Goal: Task Accomplishment & Management: Manage account settings

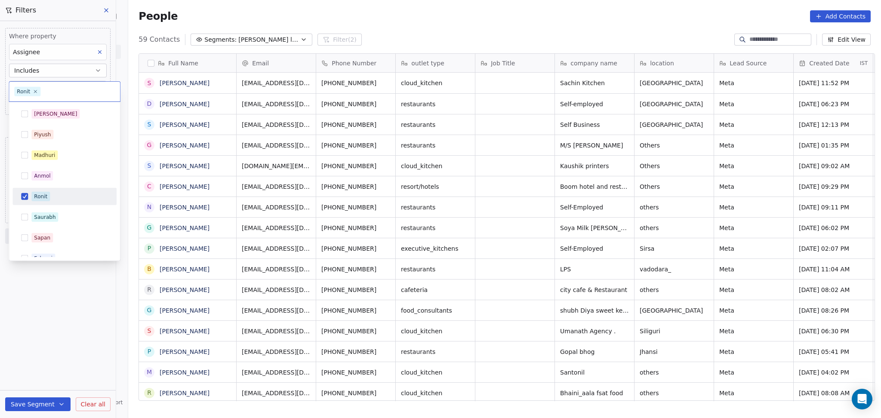
click at [35, 198] on div "Ronit" at bounding box center [40, 197] width 13 height 8
click at [49, 152] on div "Madhuri" at bounding box center [44, 155] width 21 height 8
click at [66, 331] on html "On2Cook India Pvt. Ltd. Contacts People Marketing Workflows Campaigns Sales Pip…" at bounding box center [440, 209] width 881 height 418
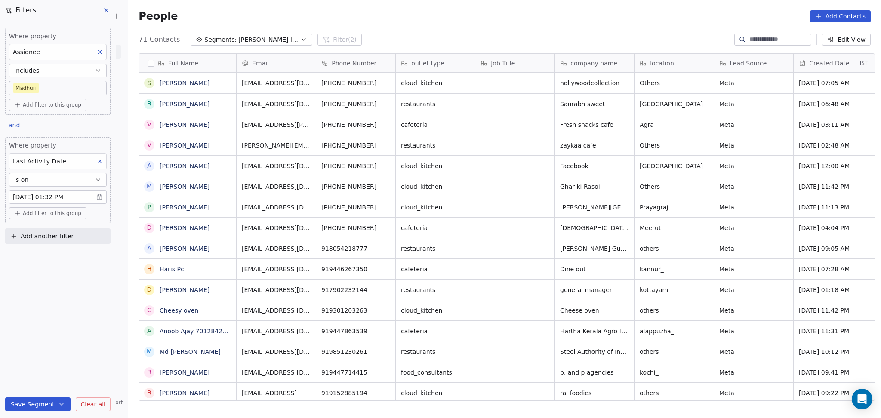
click at [99, 78] on div "Where property Assignee Includes [PERSON_NAME]" at bounding box center [58, 64] width 98 height 64
click at [98, 89] on body "On2Cook India Pvt. Ltd. Contacts People Marketing Workflows Campaigns Sales Pip…" at bounding box center [440, 209] width 881 height 418
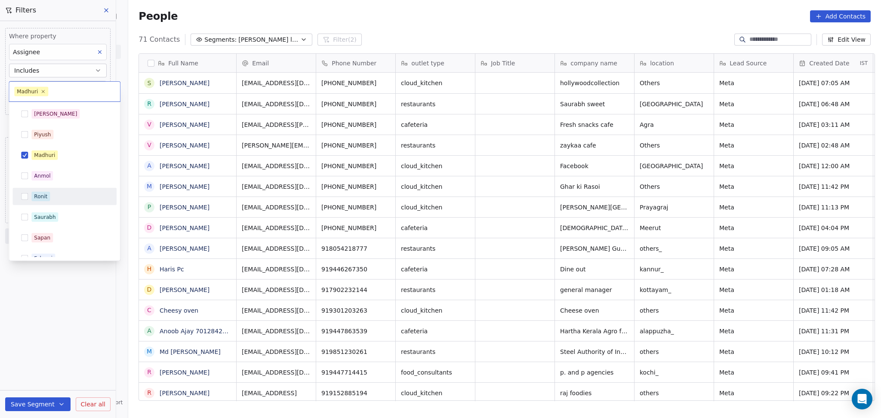
click at [44, 194] on div "Ronit" at bounding box center [40, 197] width 13 height 8
click at [46, 159] on span "Madhuri" at bounding box center [44, 155] width 26 height 9
click at [66, 280] on html "On2Cook India Pvt. Ltd. Contacts People Marketing Workflows Campaigns Sales Pip…" at bounding box center [440, 209] width 881 height 418
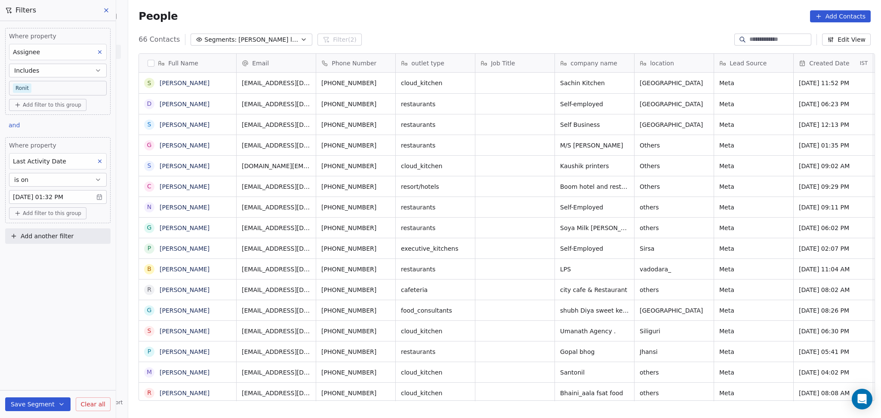
click at [49, 92] on body "On2Cook India Pvt. Ltd. Contacts People Marketing Workflows Campaigns Sales Pip…" at bounding box center [440, 209] width 881 height 418
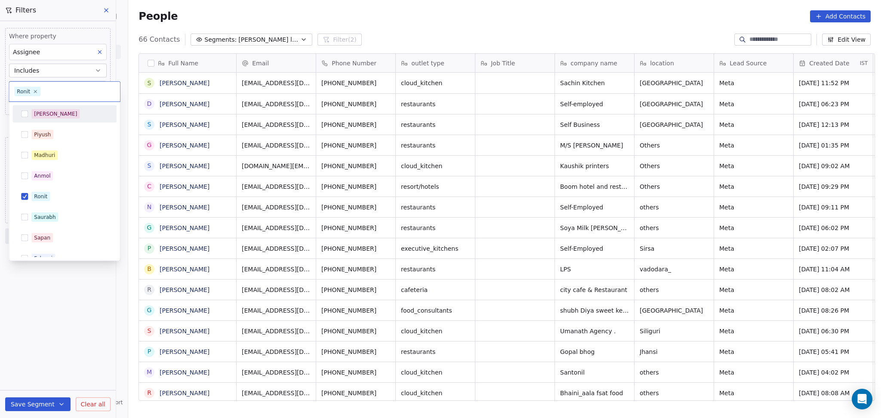
click at [40, 117] on div "[PERSON_NAME]" at bounding box center [55, 114] width 43 height 8
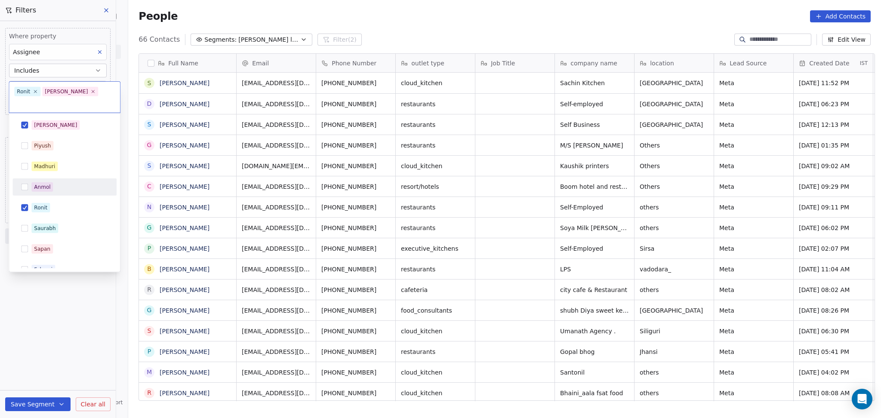
click at [47, 189] on div "[PERSON_NAME] [PERSON_NAME] [PERSON_NAME] [PERSON_NAME] Saurabh [PERSON_NAME] […" at bounding box center [64, 249] width 104 height 265
click at [46, 203] on span "Ronit" at bounding box center [40, 207] width 18 height 9
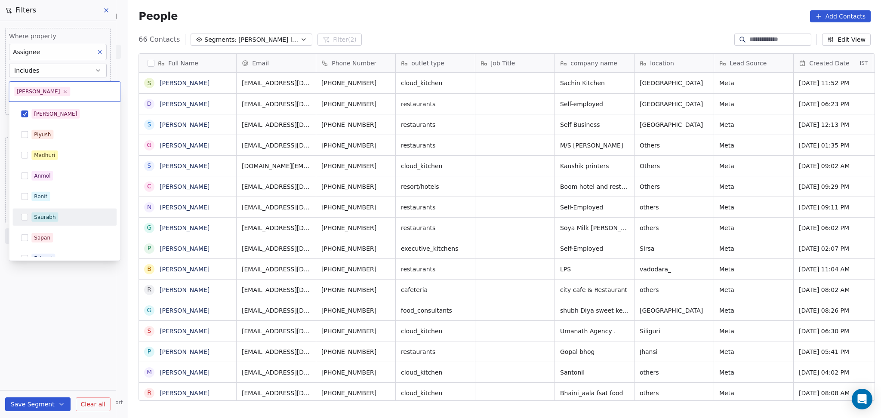
click at [94, 358] on html "On2Cook India Pvt. Ltd. Contacts People Marketing Workflows Campaigns Sales Pip…" at bounding box center [440, 209] width 881 height 418
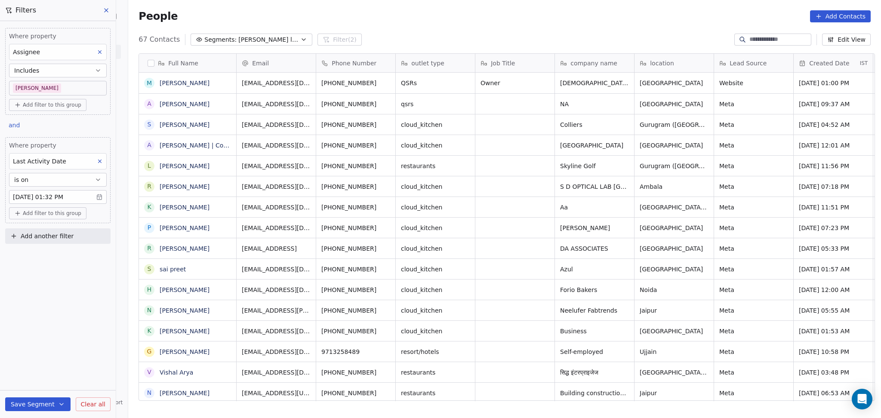
click at [48, 88] on body "On2Cook India Pvt. Ltd. Contacts People Marketing Workflows Campaigns Sales Pip…" at bounding box center [440, 209] width 881 height 418
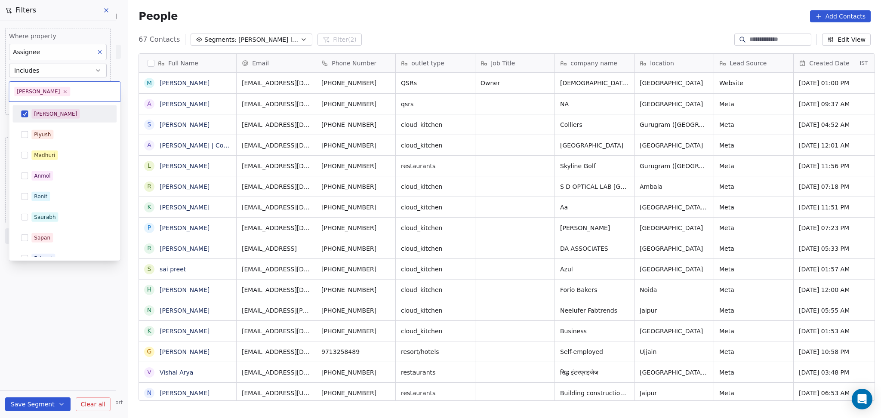
click at [47, 118] on span "[PERSON_NAME]" at bounding box center [55, 113] width 48 height 9
click at [52, 159] on span "Madhuri" at bounding box center [44, 155] width 26 height 9
click at [65, 279] on html "On2Cook India Pvt. Ltd. Contacts People Marketing Workflows Campaigns Sales Pip…" at bounding box center [440, 209] width 881 height 418
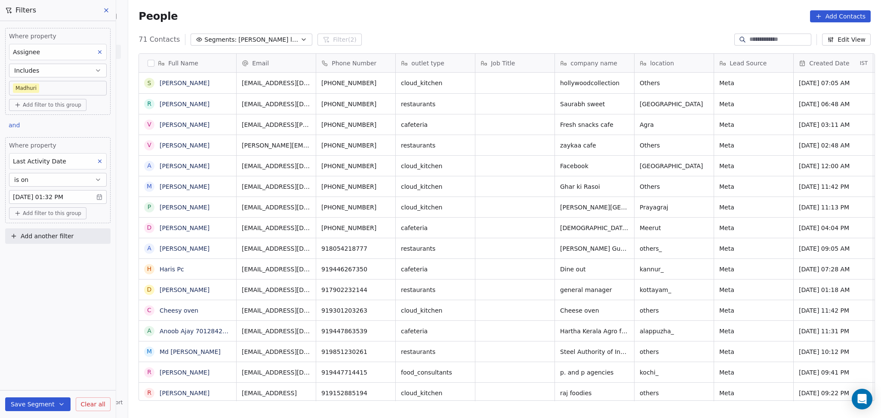
click at [39, 95] on body "On2Cook India Pvt. Ltd. Contacts People Marketing Workflows Campaigns Sales Pip…" at bounding box center [440, 209] width 881 height 418
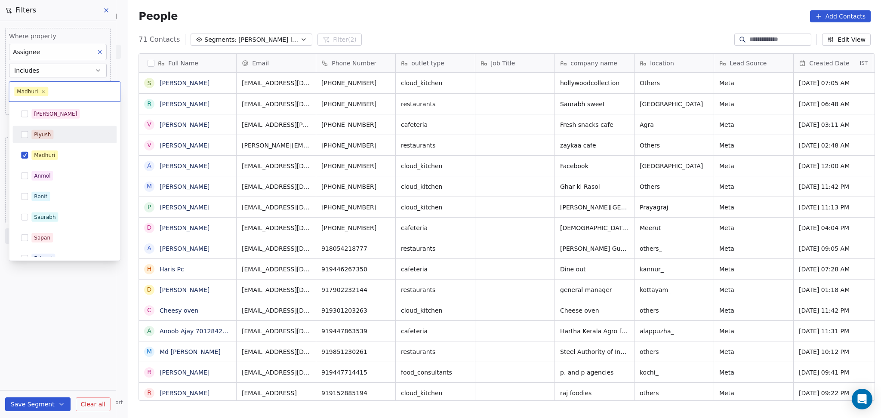
click at [36, 153] on div "Madhuri" at bounding box center [44, 155] width 21 height 8
drag, startPoint x: 356, startPoint y: 39, endPoint x: 361, endPoint y: 36, distance: 5.8
click at [358, 38] on html "On2Cook India Pvt. Ltd. Contacts People Marketing Workflows Campaigns Sales Pip…" at bounding box center [440, 209] width 881 height 418
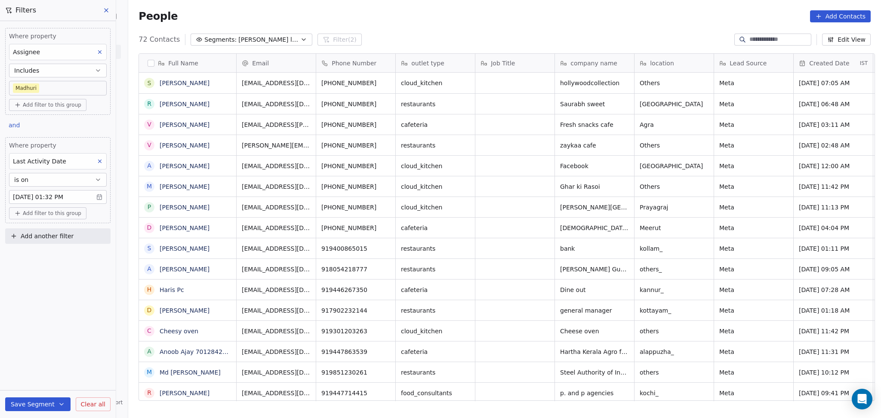
click at [60, 91] on body "On2Cook India Pvt. Ltd. Contacts People Marketing Workflows Campaigns Sales Pip…" at bounding box center [440, 209] width 881 height 418
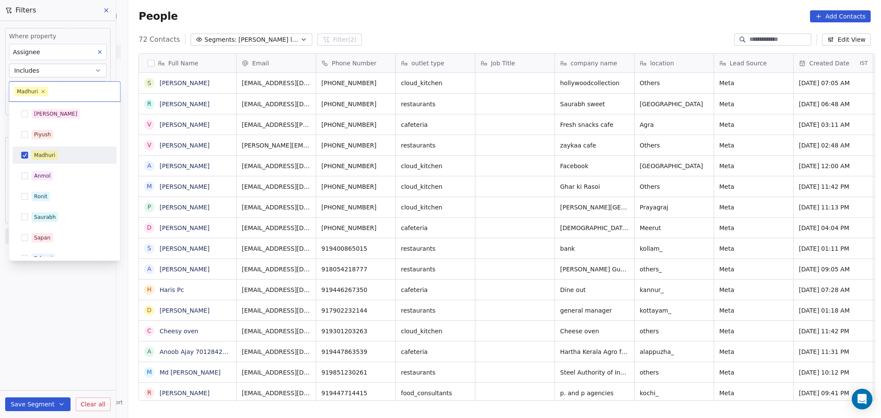
click at [44, 158] on div "Madhuri" at bounding box center [44, 155] width 21 height 8
click at [49, 198] on span "Ronit" at bounding box center [40, 196] width 18 height 9
click at [420, 18] on html "On2Cook India Pvt. Ltd. Contacts People Marketing Workflows Campaigns Sales Pip…" at bounding box center [440, 209] width 881 height 418
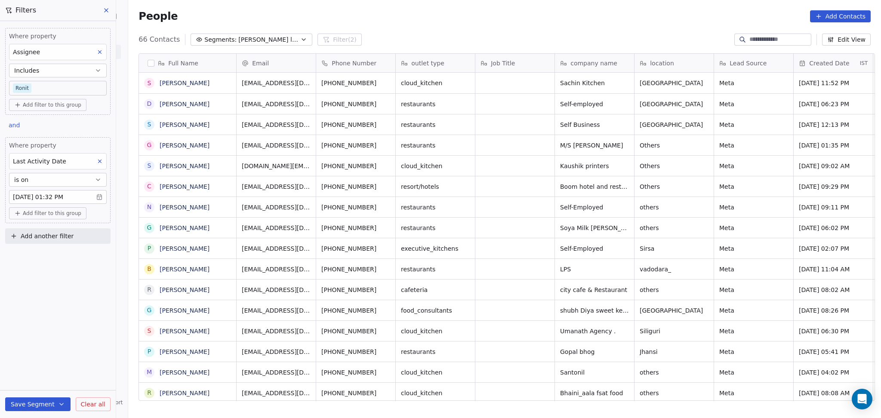
click at [61, 234] on span "Add another filter" at bounding box center [47, 236] width 53 height 9
click at [65, 194] on html "On2Cook India Pvt. Ltd. Contacts People Marketing Workflows Campaigns Sales Pip…" at bounding box center [440, 209] width 881 height 418
click at [65, 194] on body "On2Cook India Pvt. Ltd. Contacts People Marketing Workflows Campaigns Sales Pip…" at bounding box center [440, 209] width 881 height 418
click at [77, 201] on input "********" at bounding box center [93, 201] width 48 height 9
click at [79, 198] on input "********" at bounding box center [93, 201] width 48 height 9
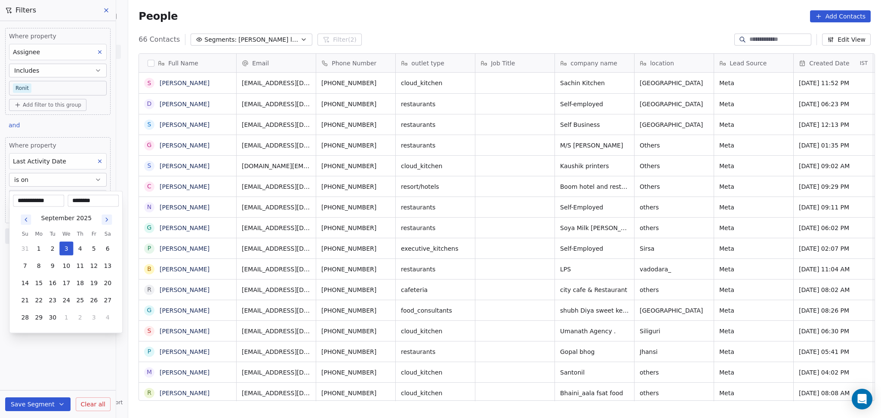
click at [79, 198] on input "********" at bounding box center [93, 201] width 48 height 9
click at [368, 11] on html "On2Cook India Pvt. Ltd. Contacts People Marketing Workflows Campaigns Sales Pip…" at bounding box center [440, 209] width 881 height 418
click at [356, 27] on div "People Add Contacts" at bounding box center [504, 16] width 753 height 33
click at [59, 83] on body "On2Cook India Pvt. Ltd. Contacts People Marketing Workflows Campaigns Sales Pip…" at bounding box center [440, 209] width 881 height 418
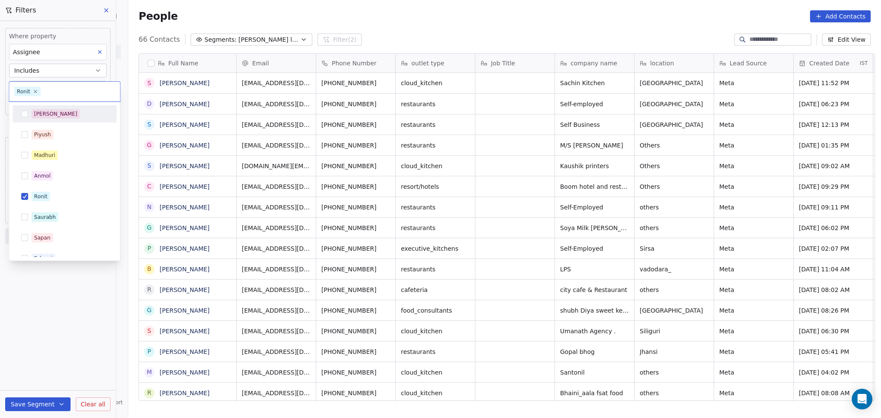
click at [58, 110] on div "[PERSON_NAME]" at bounding box center [69, 113] width 77 height 9
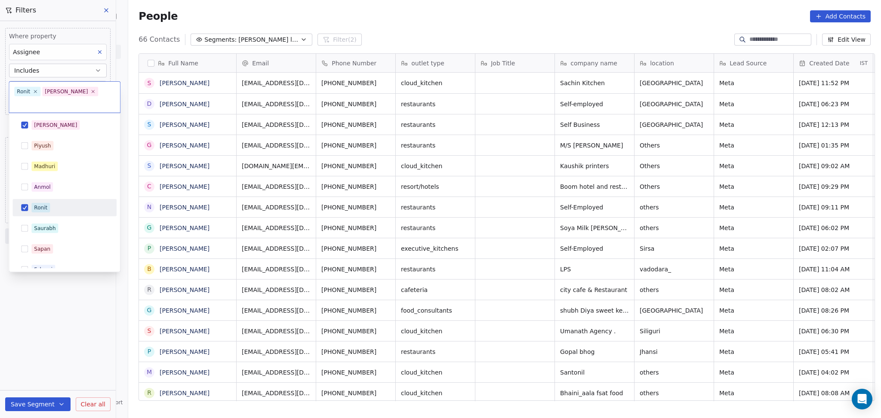
click at [50, 203] on div "Ronit" at bounding box center [69, 207] width 77 height 9
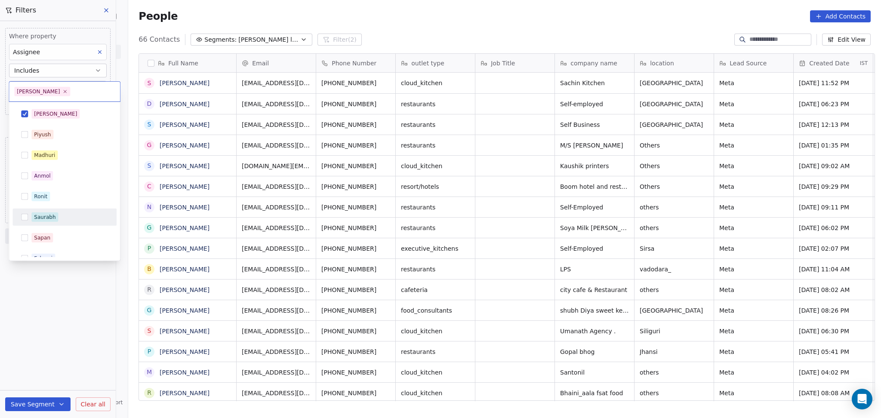
click at [70, 278] on html "On2Cook India Pvt. Ltd. Contacts People Marketing Workflows Campaigns Sales Pip…" at bounding box center [440, 209] width 881 height 418
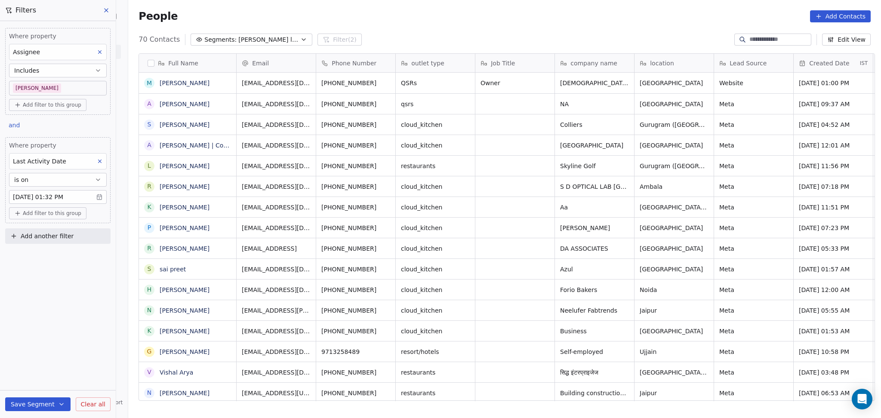
click at [70, 83] on body "On2Cook India Pvt. Ltd. Contacts People Marketing Workflows Campaigns Sales Pip…" at bounding box center [440, 209] width 881 height 418
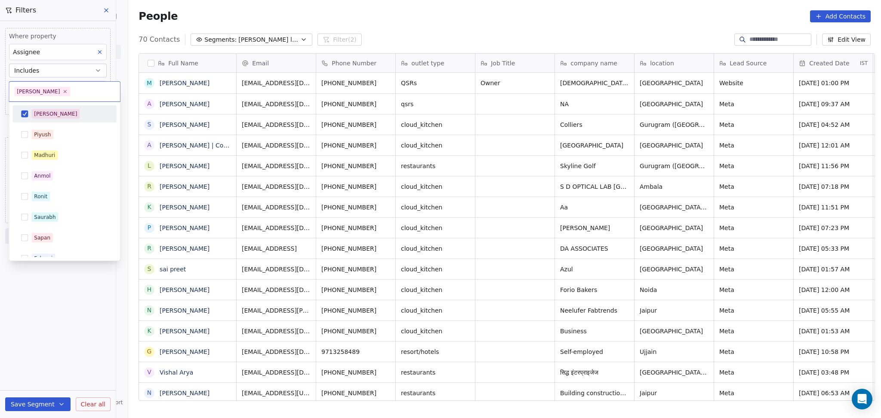
click at [58, 117] on div "[PERSON_NAME]" at bounding box center [69, 113] width 77 height 9
click at [63, 198] on div "Ronit" at bounding box center [69, 196] width 77 height 9
click at [70, 293] on html "On2Cook India Pvt. Ltd. Contacts People Marketing Workflows Campaigns Sales Pip…" at bounding box center [440, 209] width 881 height 418
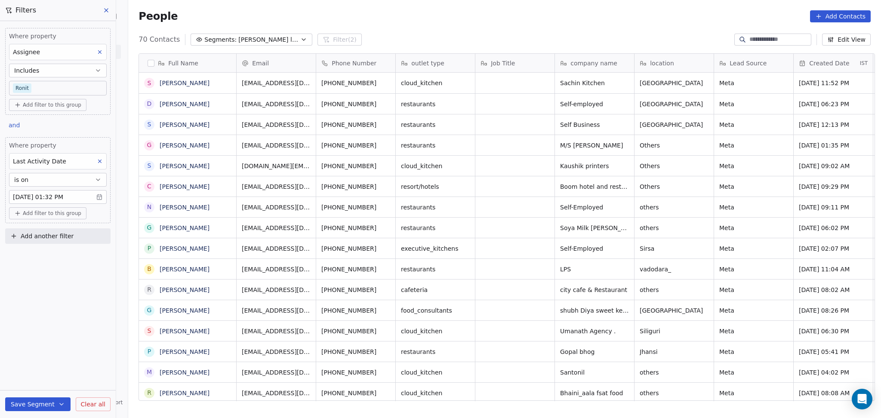
click at [56, 84] on body "On2Cook India Pvt. Ltd. Contacts People Marketing Workflows Campaigns Sales Pip…" at bounding box center [440, 209] width 881 height 418
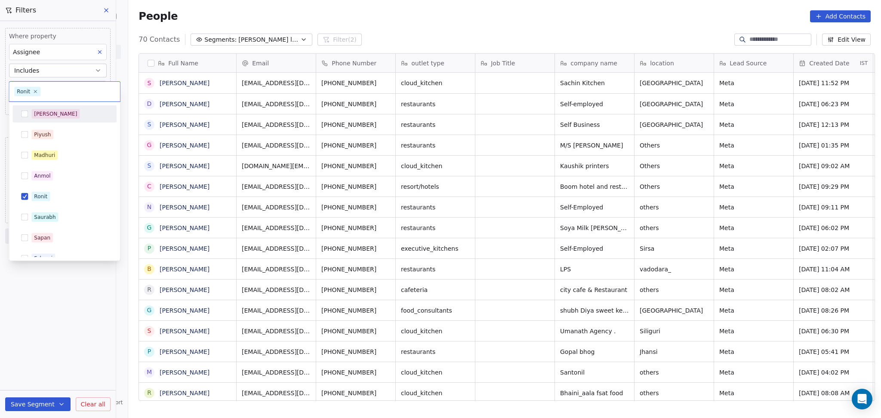
click at [51, 113] on div "[PERSON_NAME]" at bounding box center [69, 113] width 77 height 9
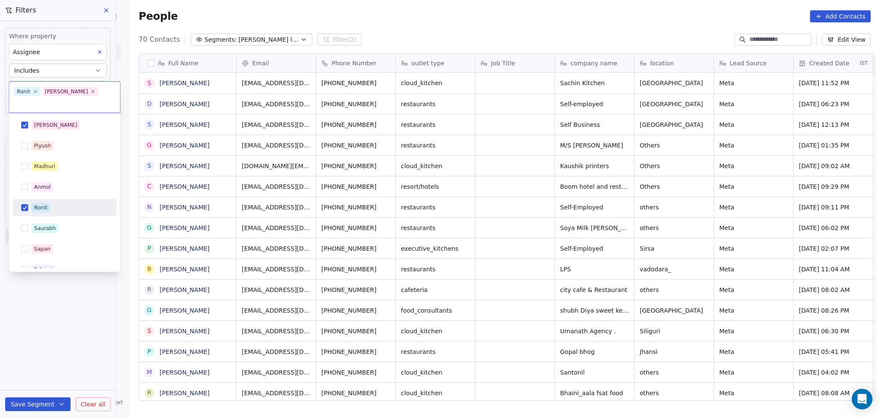
click at [50, 201] on div "Ronit" at bounding box center [64, 208] width 97 height 14
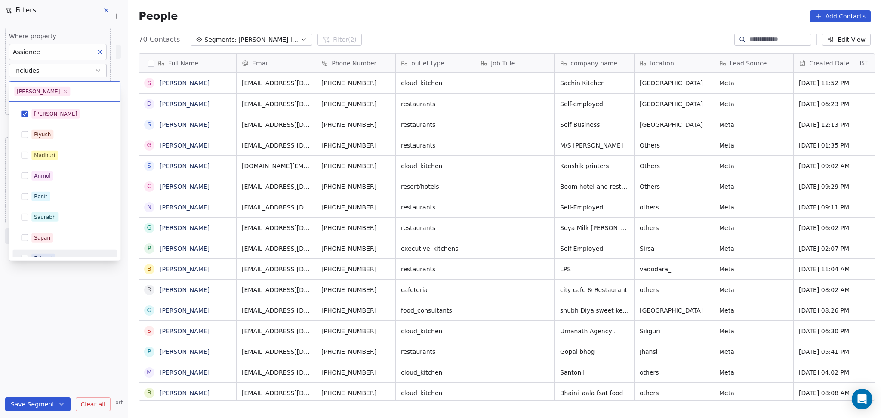
click at [47, 288] on html "On2Cook India Pvt. Ltd. Contacts People Marketing Workflows Campaigns Sales Pip…" at bounding box center [440, 209] width 881 height 418
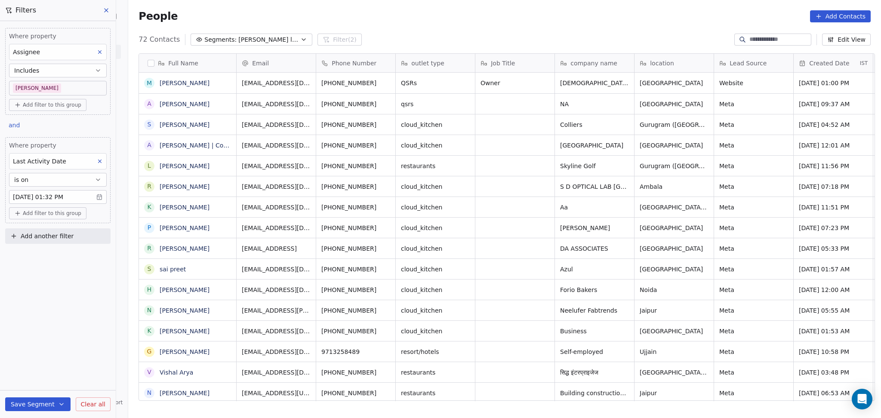
click at [80, 85] on body "On2Cook India Pvt. Ltd. Contacts People Marketing Workflows Campaigns Sales Pip…" at bounding box center [440, 209] width 881 height 418
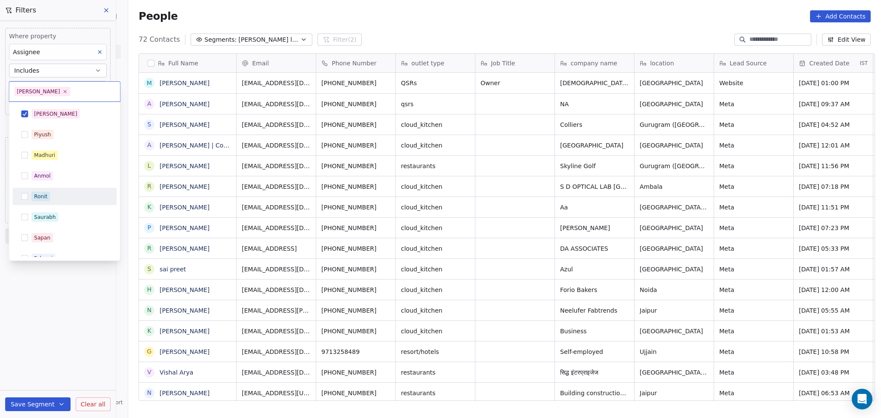
click at [64, 200] on div "Ronit" at bounding box center [69, 196] width 77 height 9
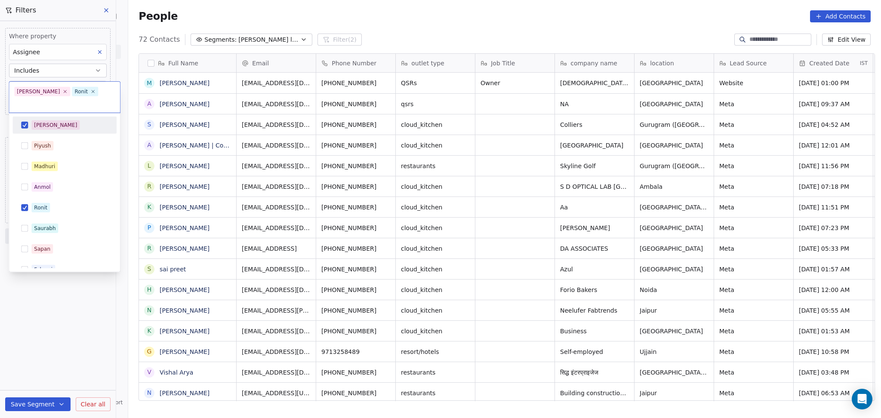
click at [71, 120] on div "[PERSON_NAME]" at bounding box center [69, 124] width 77 height 9
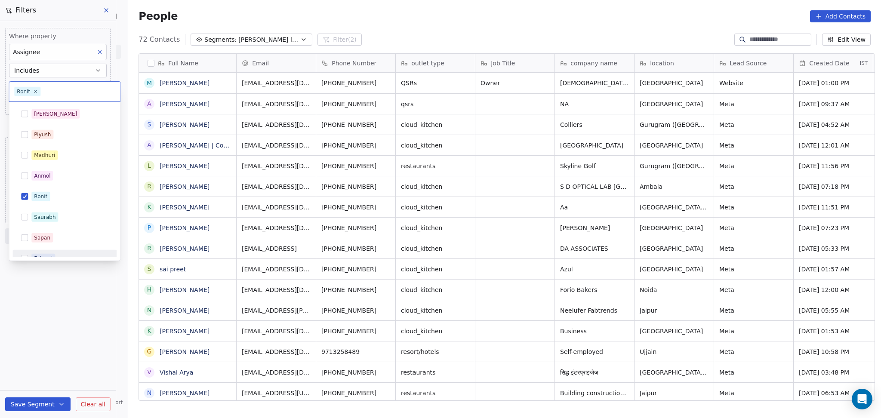
click at [79, 299] on html "On2Cook India Pvt. Ltd. Contacts People Marketing Workflows Campaigns Sales Pip…" at bounding box center [440, 209] width 881 height 418
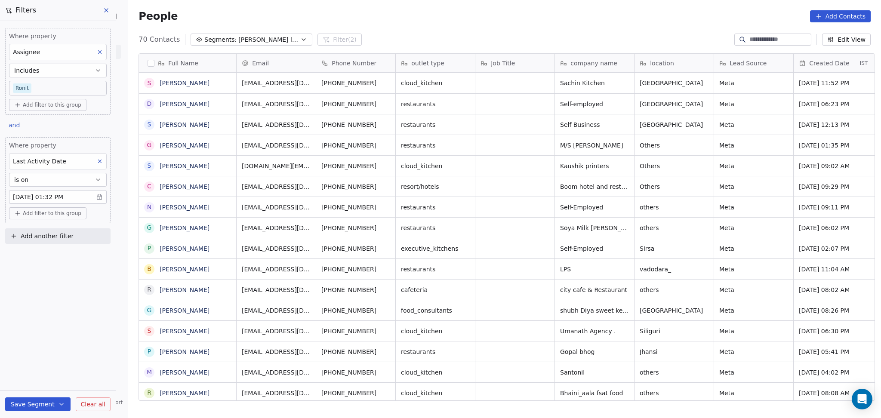
click at [55, 230] on button "Add another filter" at bounding box center [57, 235] width 105 height 15
click at [58, 251] on div "Contact properties" at bounding box center [58, 257] width 98 height 14
type input "****"
click at [49, 319] on div "Lead Status" at bounding box center [57, 315] width 87 height 9
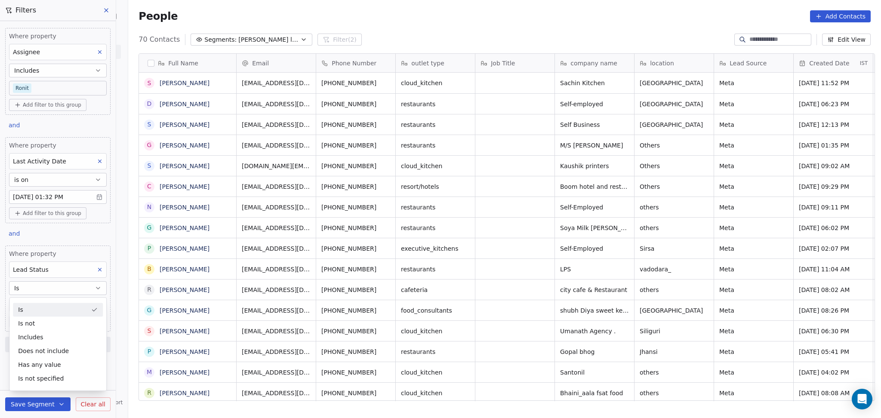
click at [47, 308] on div "Is" at bounding box center [58, 310] width 90 height 14
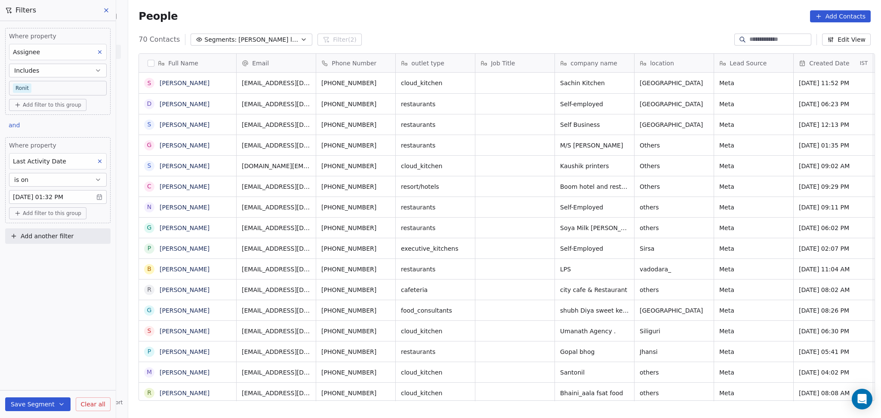
click at [50, 237] on span "Add another filter" at bounding box center [47, 236] width 53 height 9
click at [39, 264] on div "Contact activity" at bounding box center [58, 271] width 98 height 14
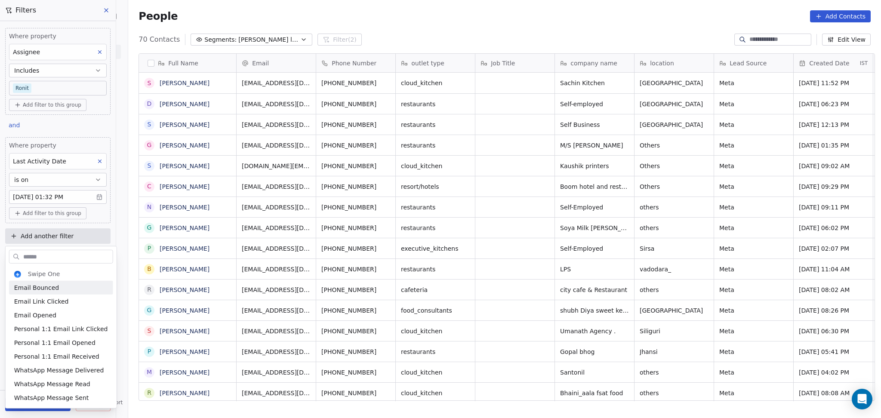
click at [46, 233] on html "On2Cook India Pvt. Ltd. Contacts People Marketing Workflows Campaigns Sales Pip…" at bounding box center [440, 209] width 881 height 418
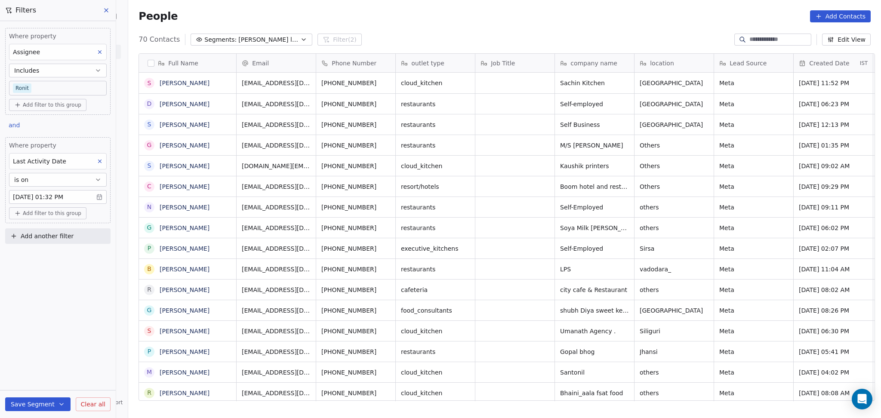
click at [46, 233] on span "Add another filter" at bounding box center [47, 236] width 53 height 9
click at [41, 263] on div "Contact properties" at bounding box center [58, 257] width 98 height 14
type input "****"
click at [49, 303] on div "Lead Source" at bounding box center [57, 301] width 87 height 9
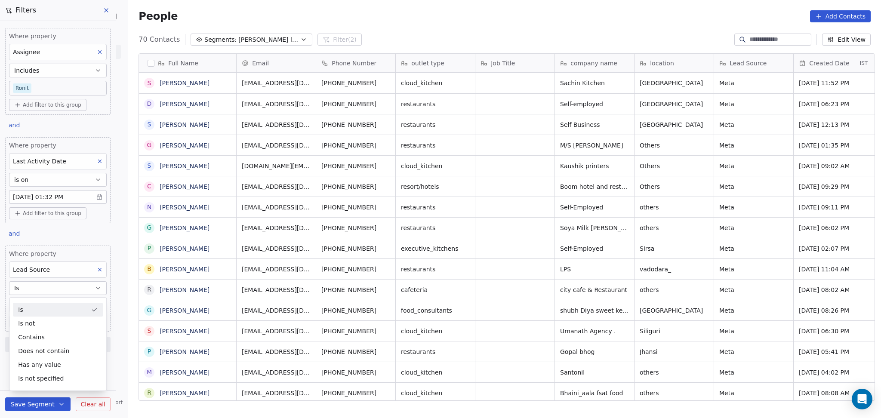
click at [49, 286] on button "Is" at bounding box center [58, 288] width 98 height 14
click at [44, 299] on input at bounding box center [57, 305] width 97 height 13
click at [44, 307] on input at bounding box center [57, 305] width 97 height 13
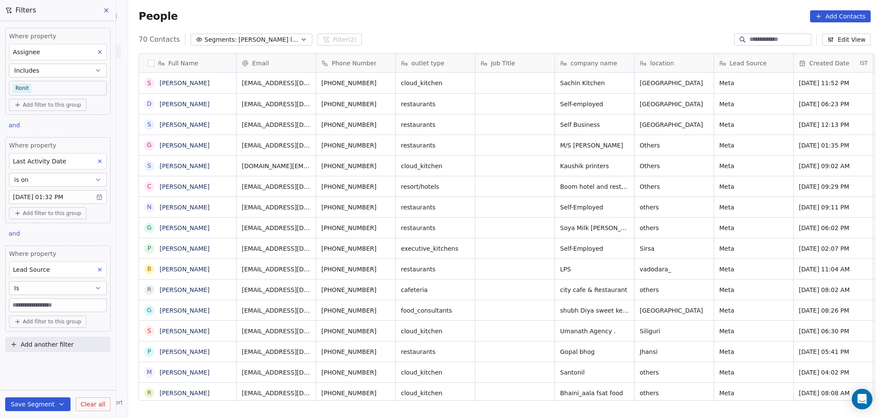
click at [45, 307] on input at bounding box center [57, 305] width 97 height 13
click at [50, 263] on div "Lead Source" at bounding box center [58, 269] width 98 height 16
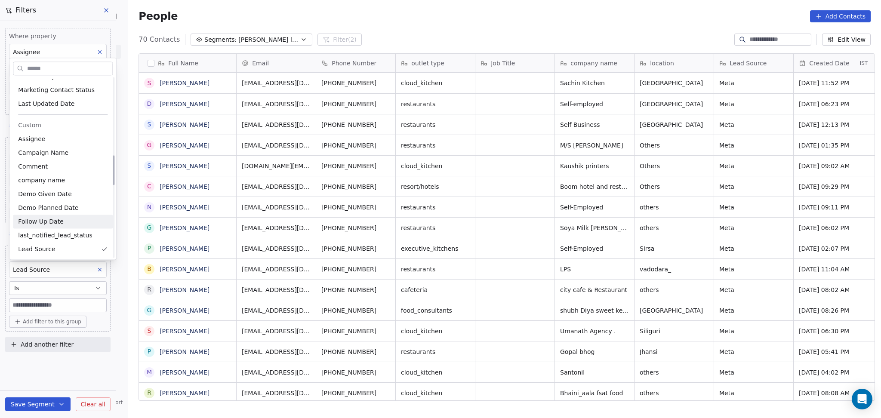
scroll to position [501, 0]
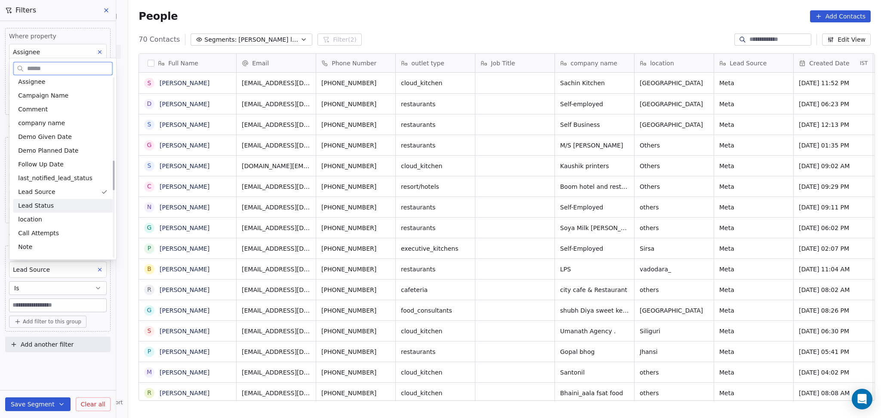
click at [45, 203] on span "Lead Status" at bounding box center [36, 205] width 36 height 9
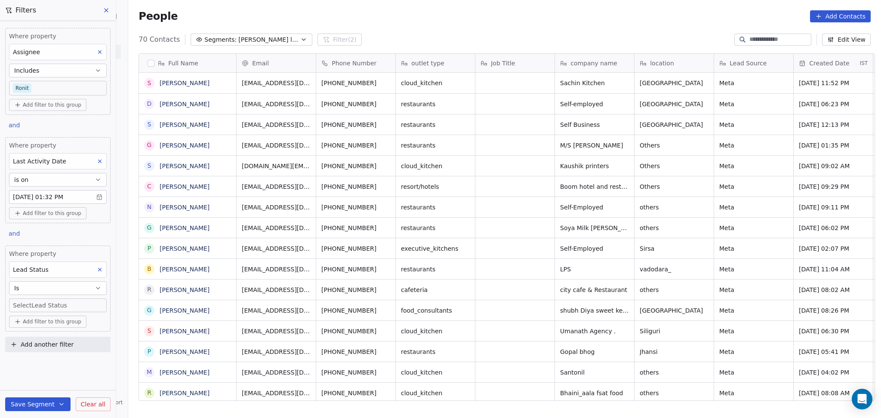
click at [40, 299] on body "On2Cook India Pvt. Ltd. Contacts People Marketing Workflows Campaigns Sales Pip…" at bounding box center [440, 209] width 881 height 418
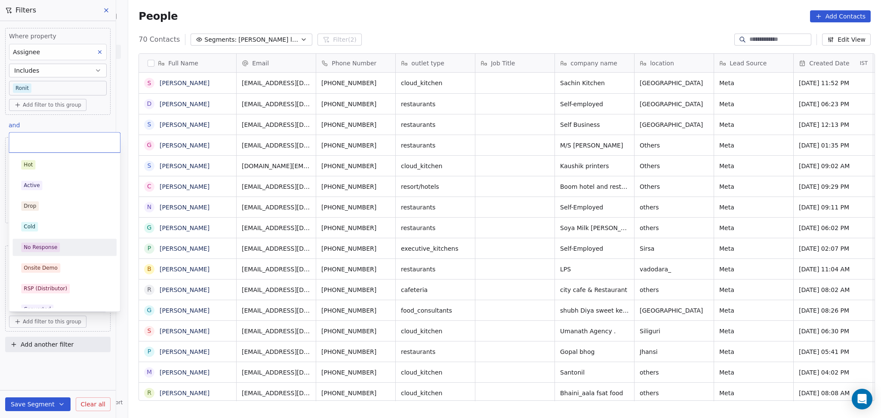
click at [49, 243] on div "No Response" at bounding box center [41, 247] width 34 height 8
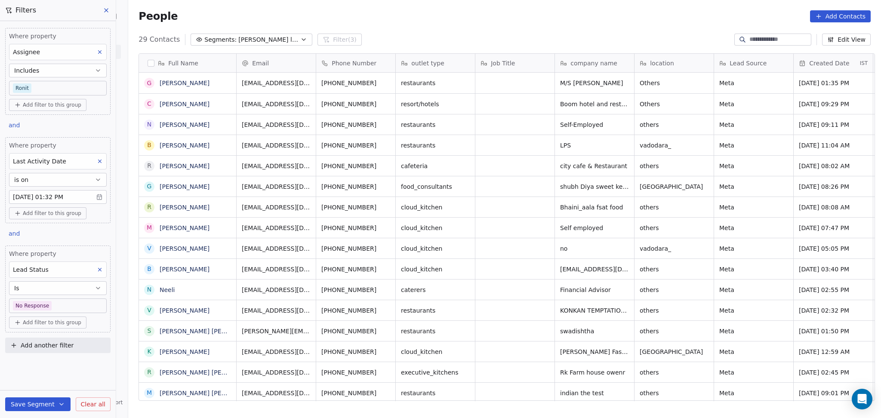
scroll to position [359, 748]
click at [88, 92] on body "On2Cook India Pvt. Ltd. Contacts People Marketing Workflows Campaigns Sales Pip…" at bounding box center [440, 209] width 881 height 418
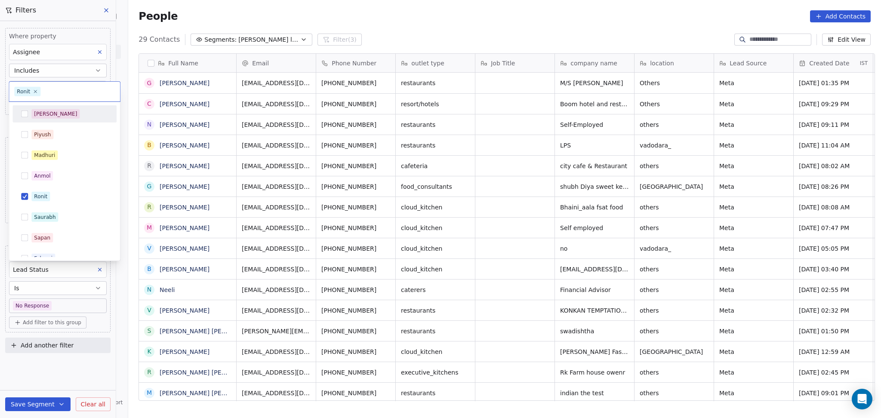
click at [75, 119] on div "[PERSON_NAME]" at bounding box center [64, 114] width 97 height 14
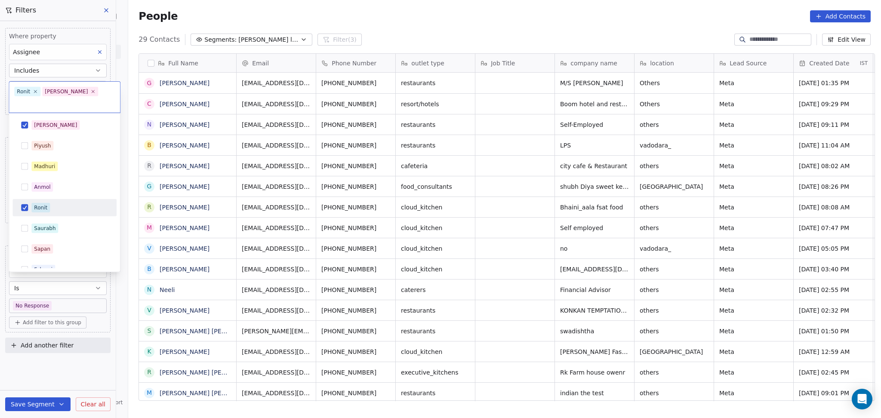
click at [67, 201] on div "Ronit" at bounding box center [64, 208] width 97 height 14
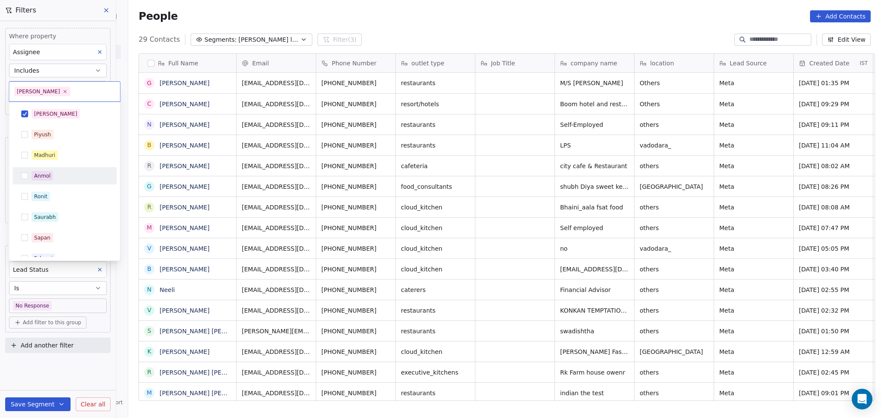
click at [423, 17] on html "On2Cook India Pvt. Ltd. Contacts People Marketing Workflows Campaigns Sales Pip…" at bounding box center [440, 209] width 881 height 418
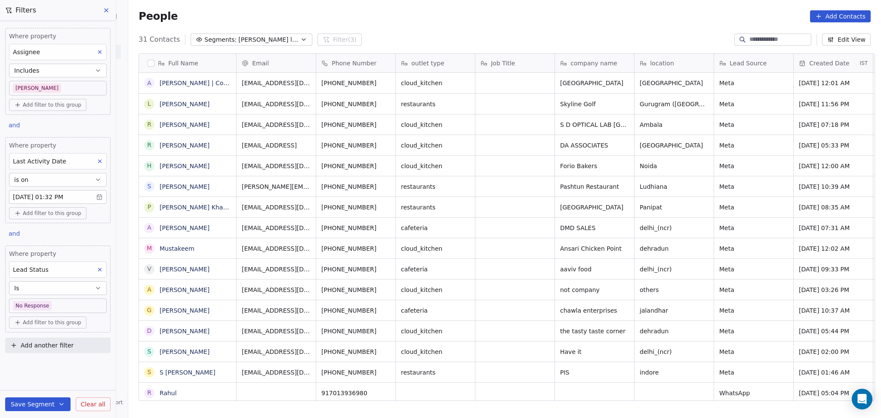
click at [46, 87] on body "On2Cook India Pvt. Ltd. Contacts People Marketing Workflows Campaigns Sales Pip…" at bounding box center [440, 209] width 881 height 418
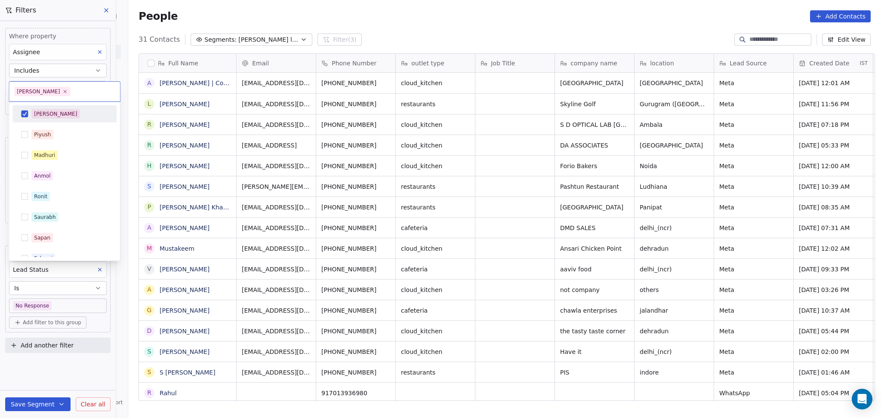
click at [431, 10] on html "On2Cook India Pvt. Ltd. Contacts People Marketing Workflows Campaigns Sales Pip…" at bounding box center [440, 209] width 881 height 418
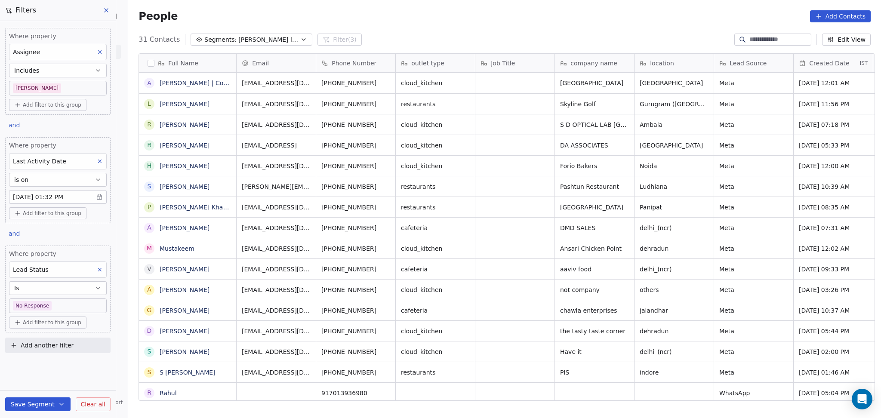
click at [57, 303] on body "On2Cook India Pvt. Ltd. Contacts People Marketing Workflows Campaigns Sales Pip…" at bounding box center [440, 209] width 881 height 418
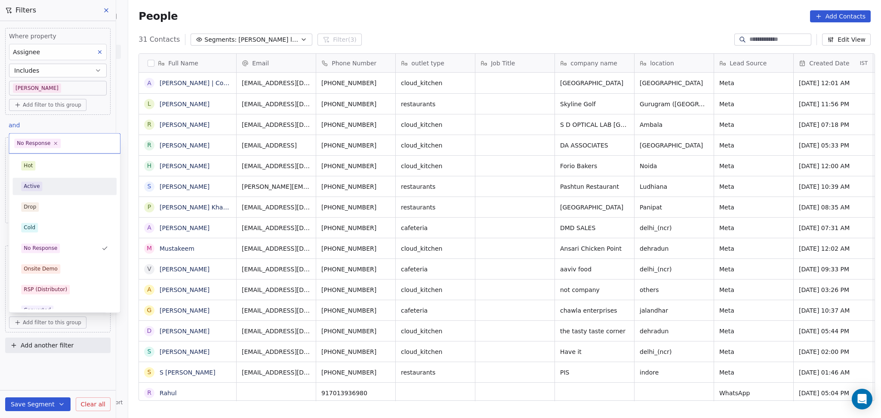
click at [414, 18] on html "On2Cook India Pvt. Ltd. Contacts People Marketing Workflows Campaigns Sales Pip…" at bounding box center [440, 209] width 881 height 418
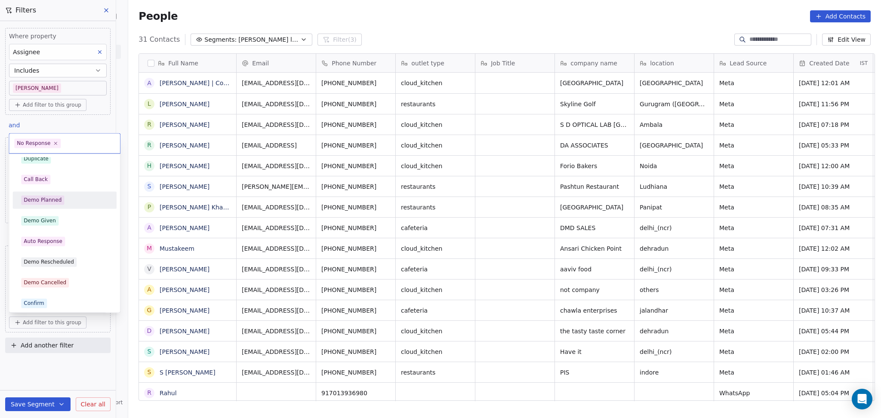
click at [442, 28] on html "On2Cook India Pvt. Ltd. Contacts People Marketing Workflows Campaigns Sales Pip…" at bounding box center [440, 209] width 881 height 418
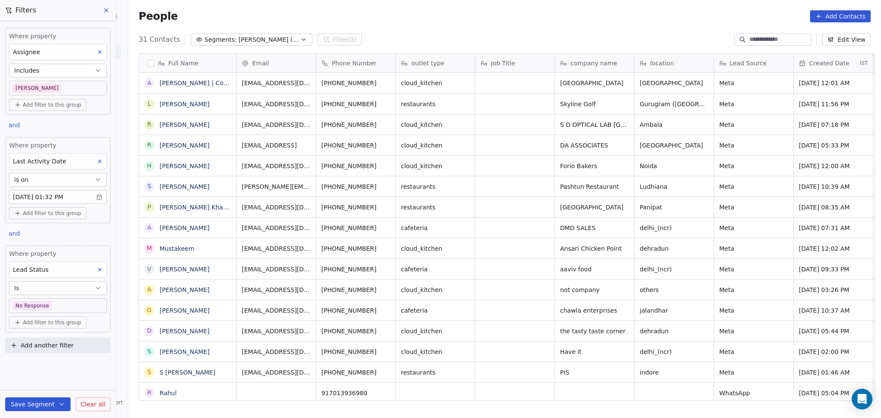
click at [37, 89] on body "On2Cook India Pvt. Ltd. Contacts People Marketing Workflows Campaigns Sales Pip…" at bounding box center [440, 209] width 881 height 418
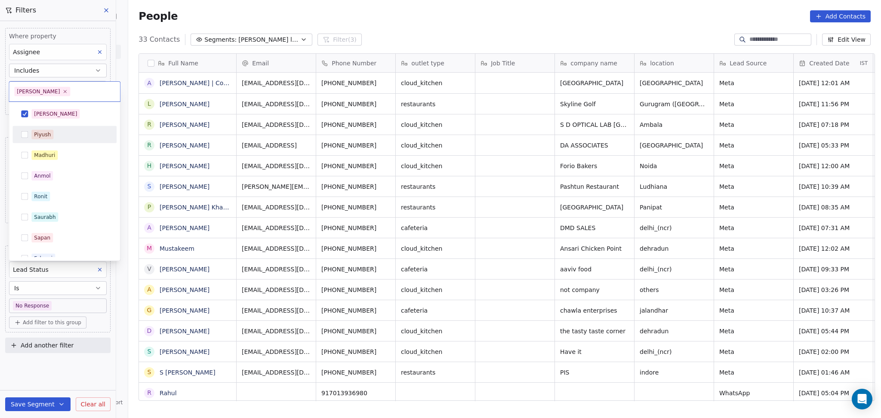
click at [35, 117] on div "[PERSON_NAME]" at bounding box center [55, 114] width 43 height 8
click at [46, 193] on div "Ronit" at bounding box center [40, 197] width 13 height 8
click at [293, 23] on html "On2Cook India Pvt. Ltd. Contacts People Marketing Workflows Campaigns Sales Pip…" at bounding box center [440, 209] width 881 height 418
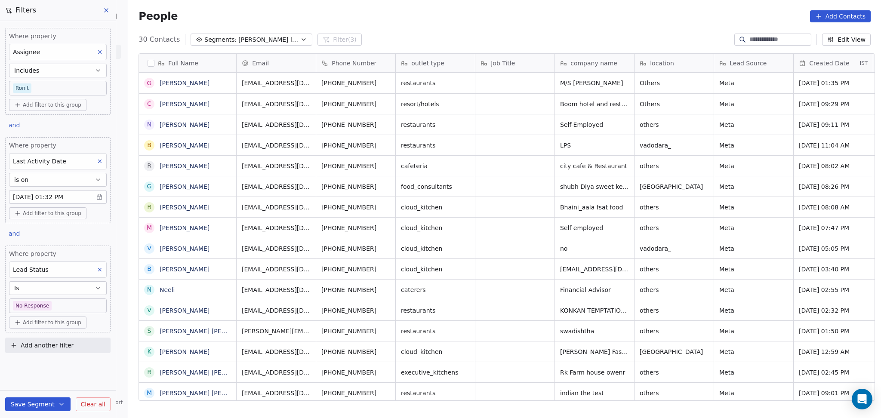
scroll to position [359, 748]
click at [64, 303] on body "On2Cook India Pvt. Ltd. Contacts People Marketing Workflows Campaigns Sales Pip…" at bounding box center [440, 209] width 881 height 418
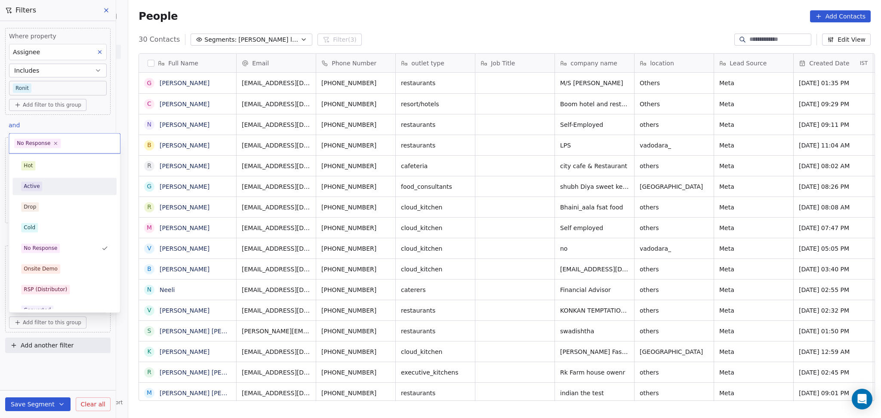
click at [325, 14] on html "On2Cook India Pvt. Ltd. Contacts People Marketing Workflows Campaigns Sales Pip…" at bounding box center [440, 209] width 881 height 418
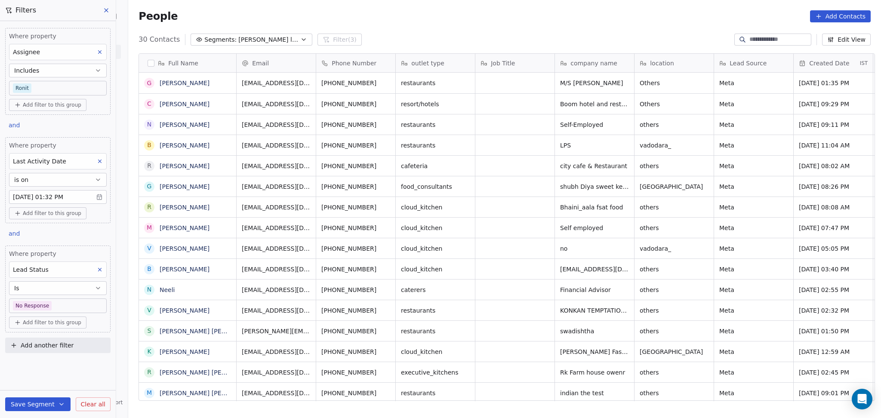
click at [103, 269] on button at bounding box center [99, 269] width 11 height 11
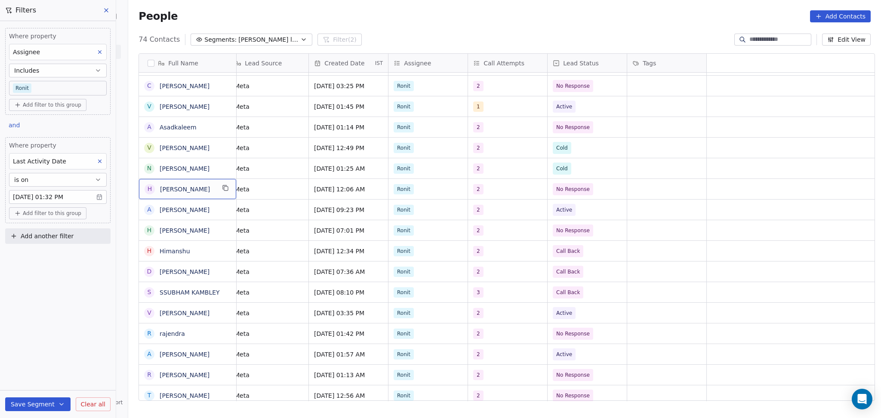
scroll to position [0, 0]
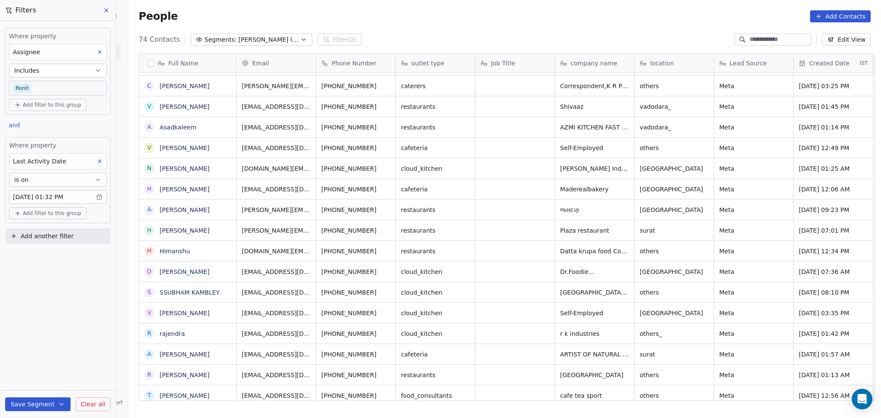
click at [85, 238] on button "Add another filter" at bounding box center [57, 235] width 105 height 15
click at [74, 250] on div "Contact properties" at bounding box center [58, 257] width 98 height 14
type input "****"
click at [84, 311] on div "Lead Status" at bounding box center [57, 315] width 87 height 9
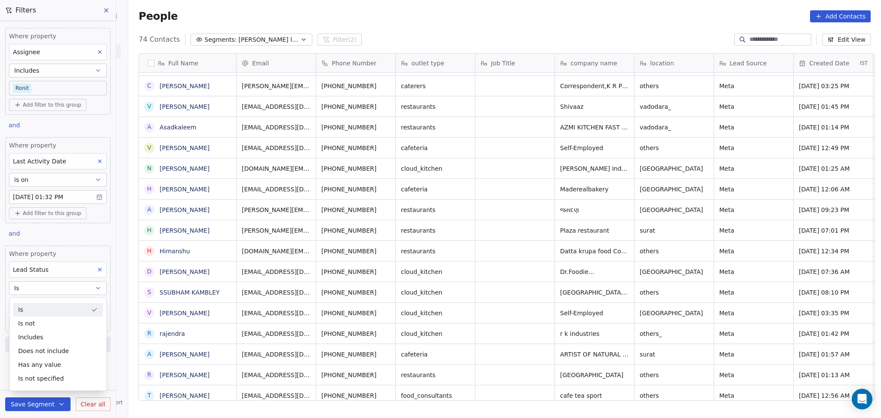
click at [52, 290] on button "Is" at bounding box center [58, 288] width 98 height 14
click at [49, 307] on body "On2Cook India Pvt. Ltd. Contacts People Marketing Workflows Campaigns Sales Pip…" at bounding box center [440, 209] width 881 height 418
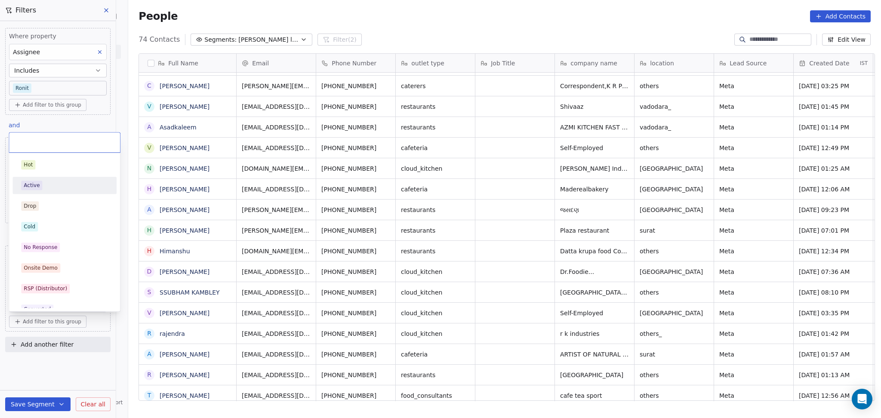
click at [47, 187] on div "Active" at bounding box center [64, 185] width 87 height 9
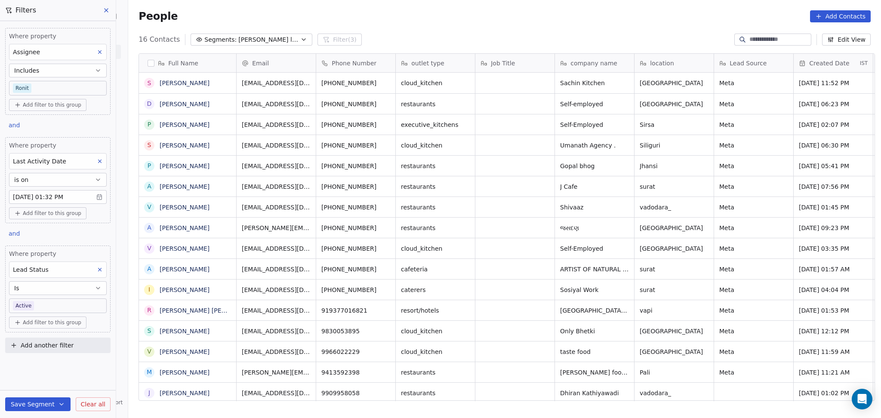
scroll to position [359, 748]
click at [61, 309] on body "On2Cook India Pvt. Ltd. Contacts People Marketing Workflows Campaigns Sales Pip…" at bounding box center [440, 209] width 881 height 418
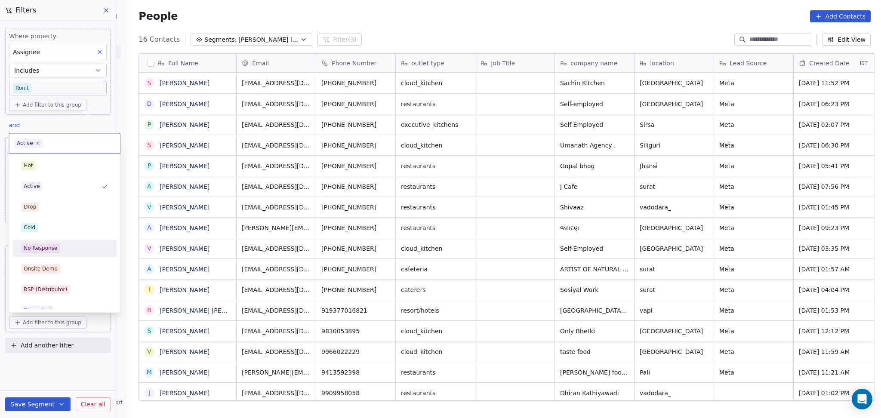
click at [50, 245] on div "No Response" at bounding box center [41, 248] width 34 height 8
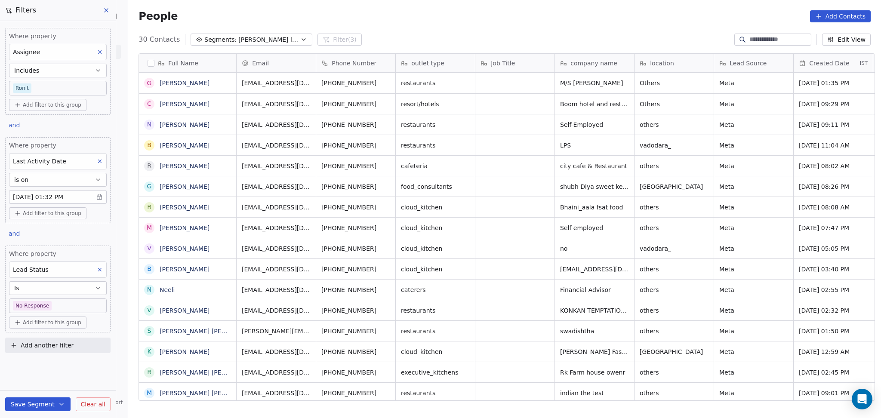
click at [87, 305] on body "On2Cook India Pvt. Ltd. Contacts People Marketing Workflows Campaigns Sales Pip…" at bounding box center [440, 209] width 881 height 418
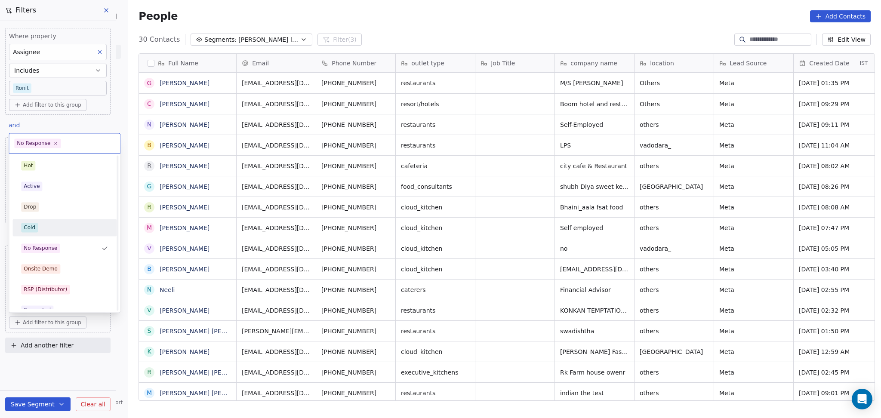
scroll to position [57, 0]
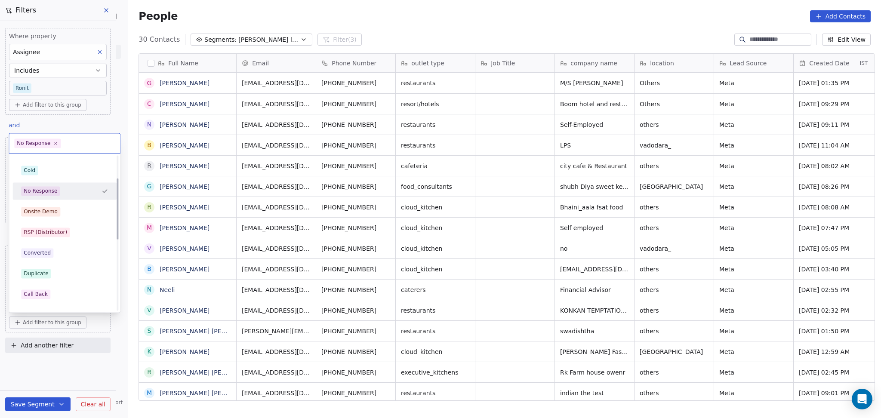
click at [71, 183] on div "No Response" at bounding box center [64, 190] width 104 height 17
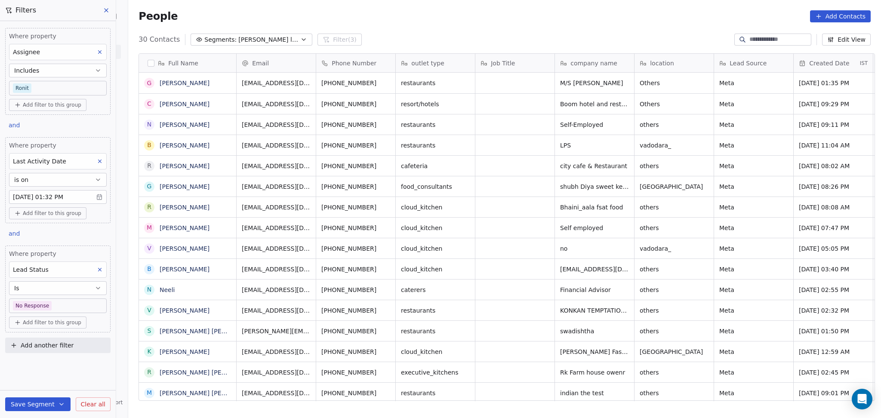
click at [74, 307] on body "On2Cook India Pvt. Ltd. Contacts People Marketing Workflows Campaigns Sales Pip…" at bounding box center [440, 209] width 881 height 418
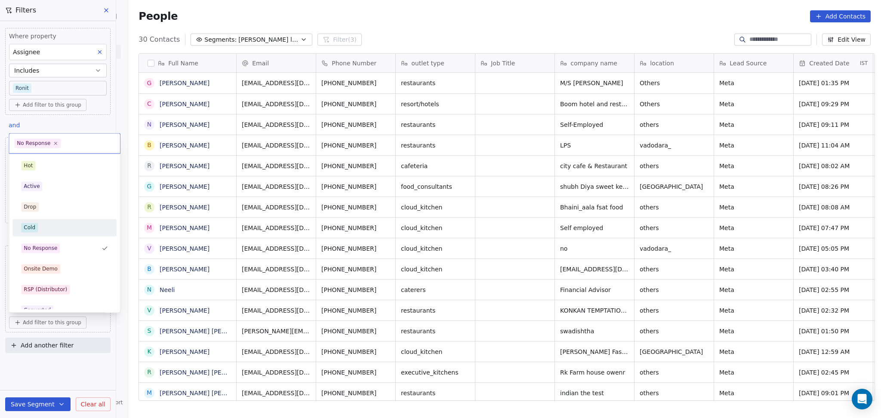
click at [65, 230] on div "Cold" at bounding box center [64, 227] width 87 height 9
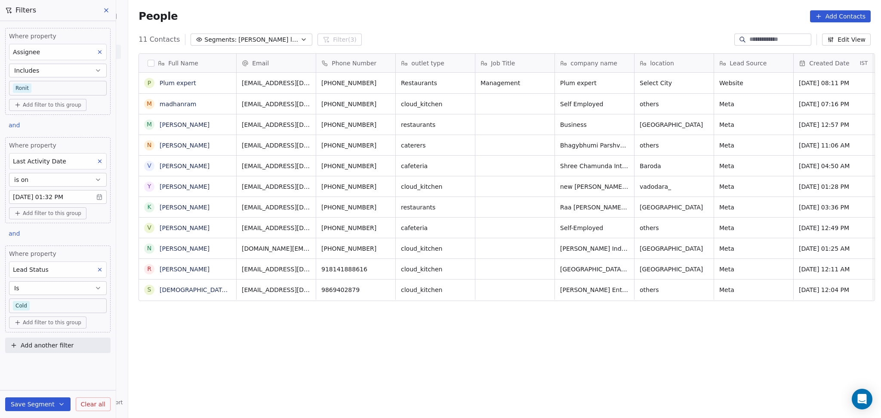
scroll to position [359, 748]
click at [62, 304] on body "On2Cook India Pvt. Ltd. Contacts People Marketing Workflows Campaigns Sales Pip…" at bounding box center [440, 209] width 881 height 418
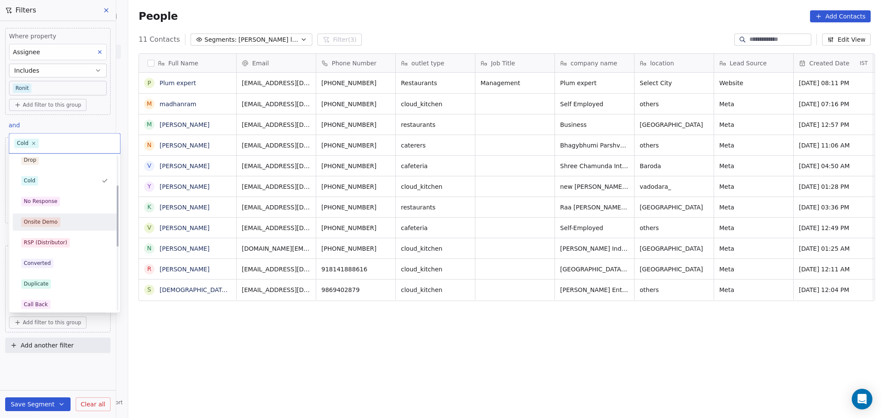
scroll to position [114, 0]
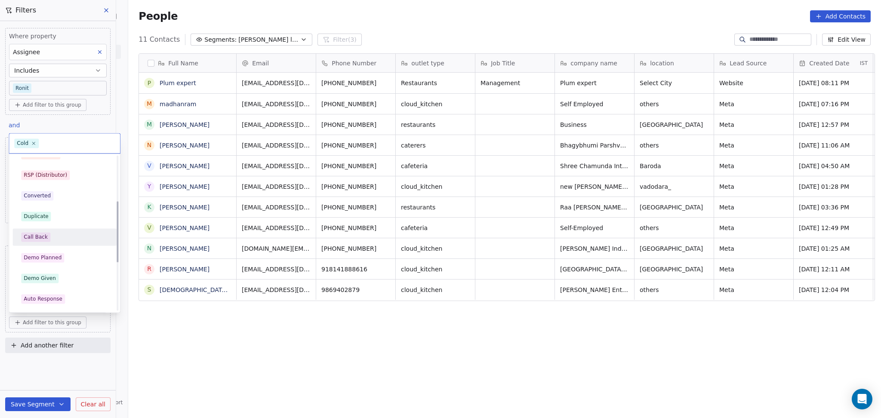
click at [57, 242] on div "Call Back" at bounding box center [64, 237] width 97 height 14
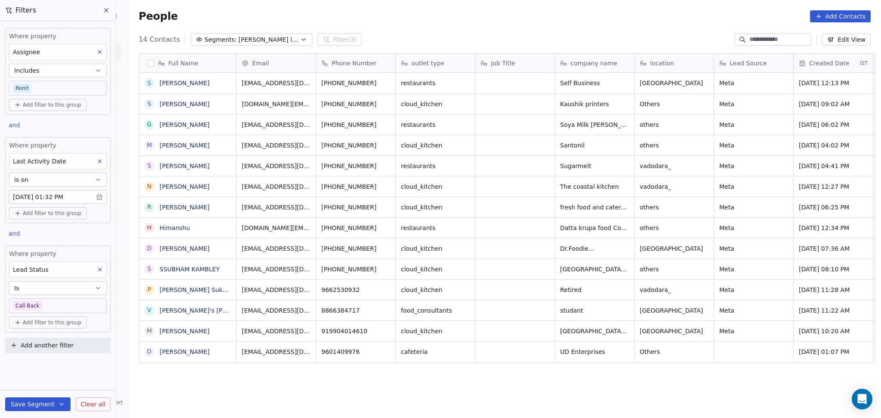
scroll to position [359, 748]
click at [49, 89] on body "On2Cook India Pvt. Ltd. Contacts People Marketing Workflows Campaigns Sales Pip…" at bounding box center [440, 209] width 881 height 418
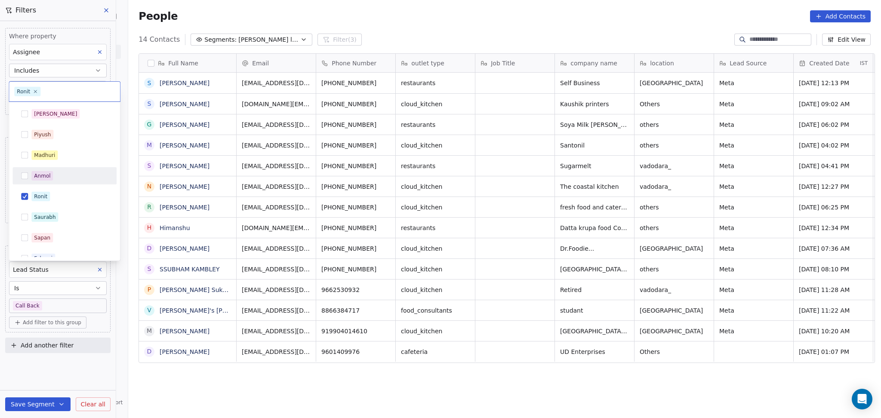
click at [40, 196] on div "Ronit" at bounding box center [40, 197] width 13 height 8
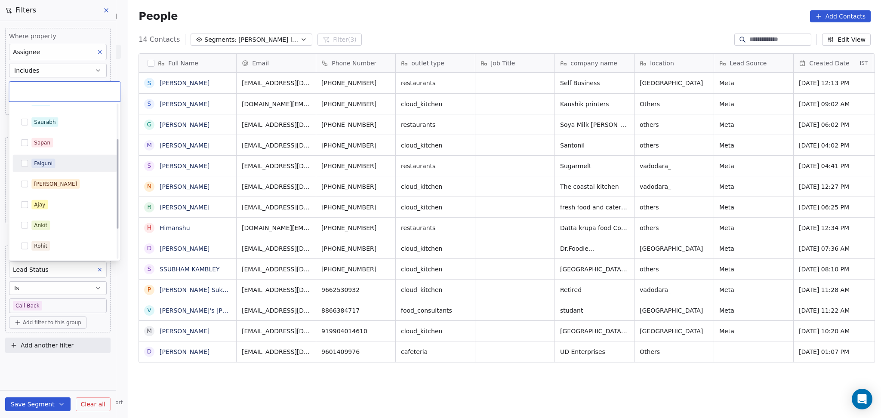
scroll to position [113, 0]
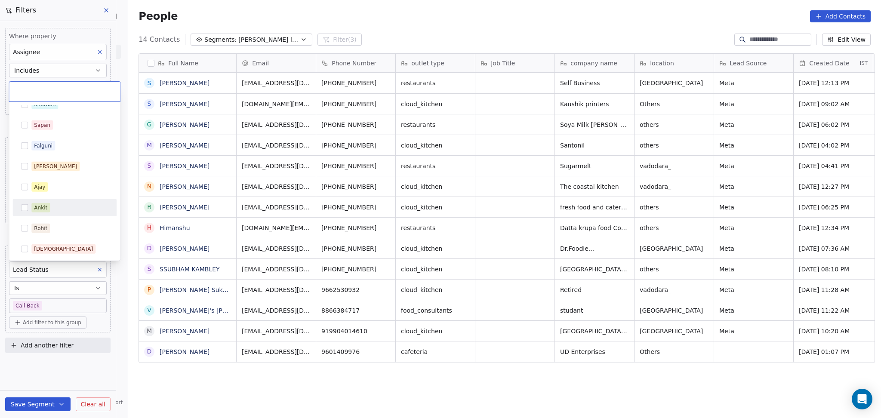
click at [52, 208] on div "Ankit" at bounding box center [69, 207] width 77 height 9
click at [381, 35] on html "On2Cook India Pvt. Ltd. Contacts People Marketing Workflows Campaigns Sales Pip…" at bounding box center [440, 209] width 881 height 418
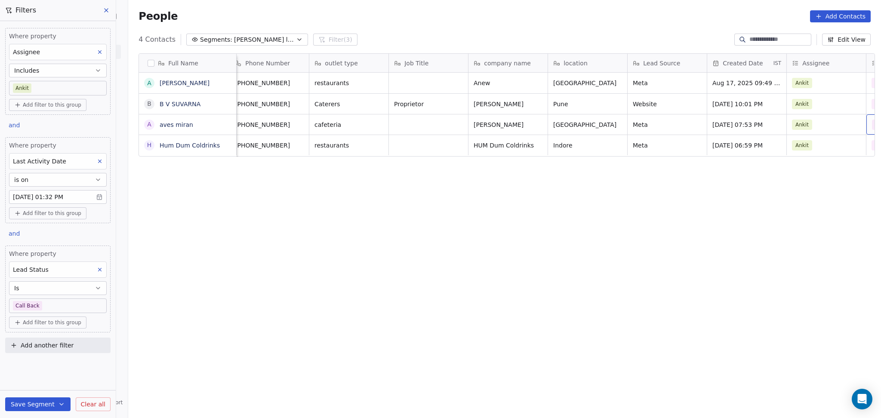
scroll to position [0, 166]
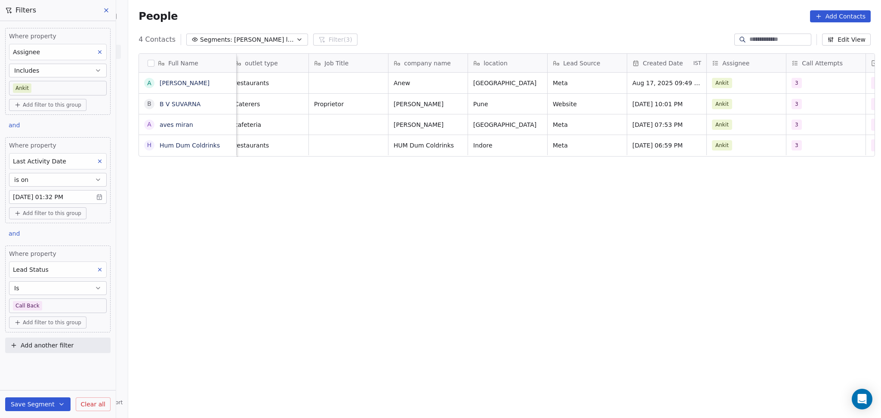
click at [70, 307] on body "On2Cook India Pvt. Ltd. Contacts People Marketing Workflows Campaigns Sales Pip…" at bounding box center [440, 209] width 881 height 418
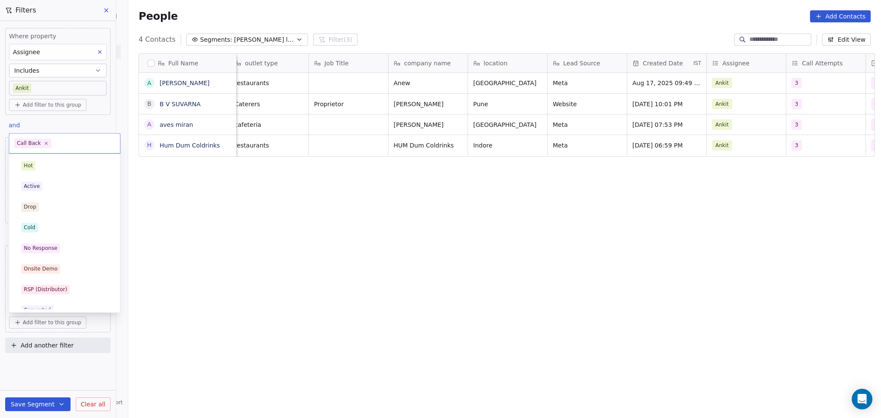
scroll to position [51, 0]
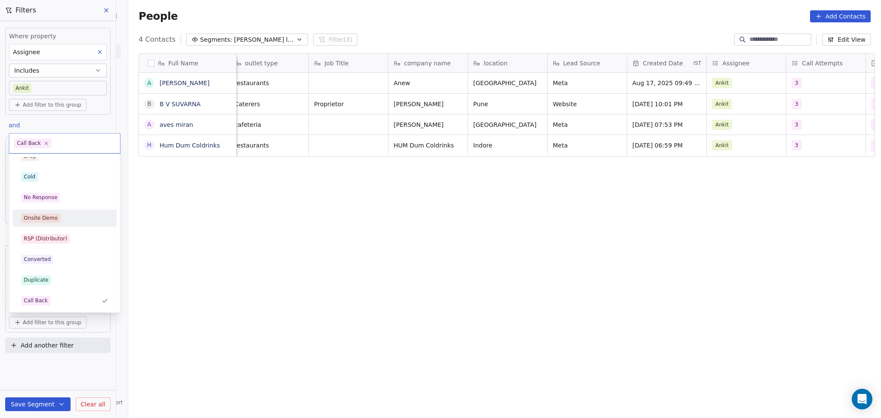
click at [72, 195] on div "No Response" at bounding box center [64, 197] width 87 height 9
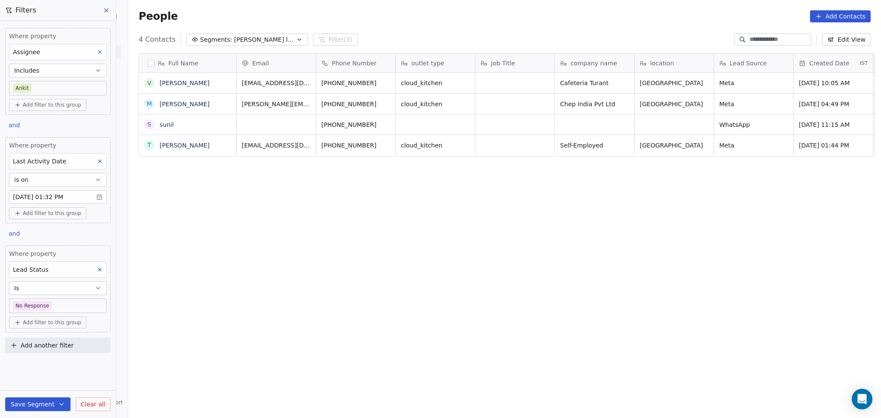
scroll to position [359, 748]
click at [64, 309] on body "On2Cook India Pvt. Ltd. Contacts People Marketing Workflows Campaigns Sales Pip…" at bounding box center [440, 209] width 881 height 418
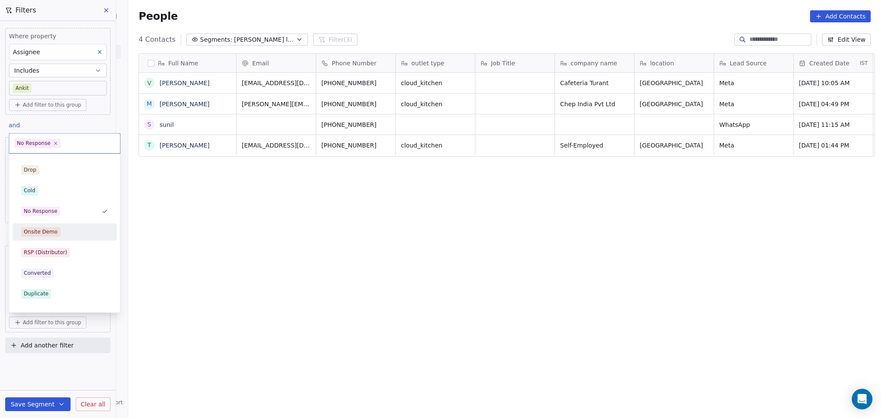
scroll to position [57, 0]
click at [49, 288] on div "Call Back" at bounding box center [64, 294] width 97 height 14
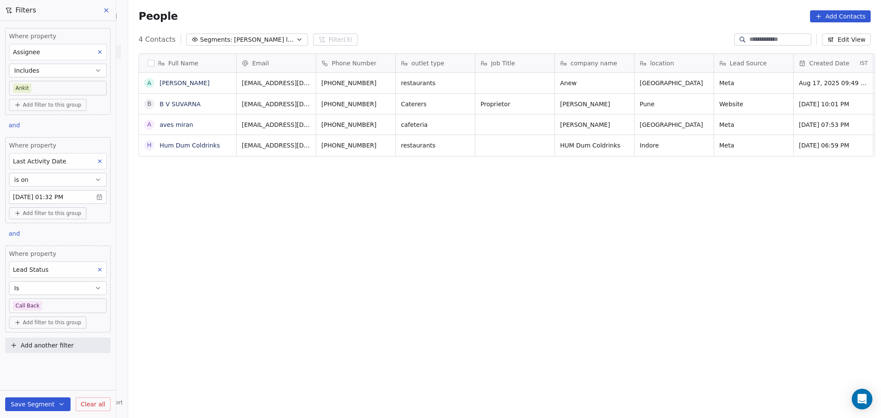
click at [51, 306] on body "On2Cook India Pvt. Ltd. Contacts People Marketing Workflows Campaigns Sales Pip…" at bounding box center [440, 209] width 881 height 418
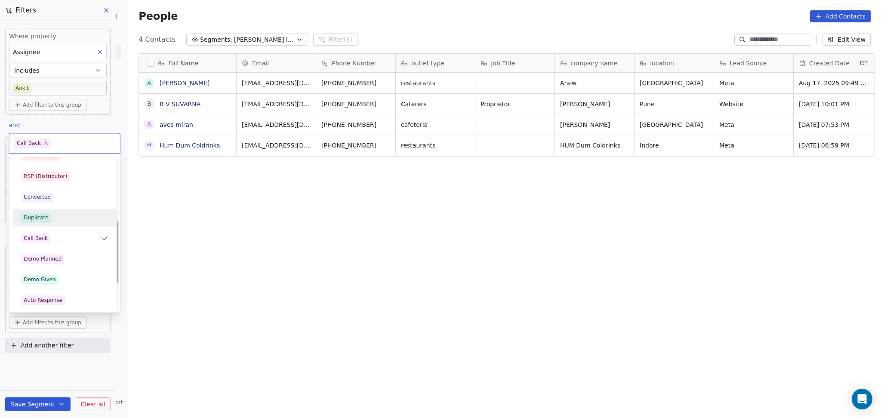
scroll to position [166, 0]
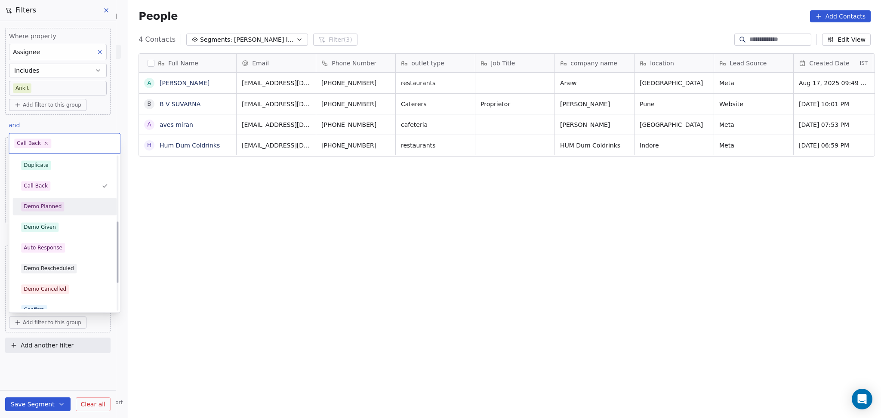
click at [56, 205] on div "Demo Planned" at bounding box center [64, 206] width 104 height 17
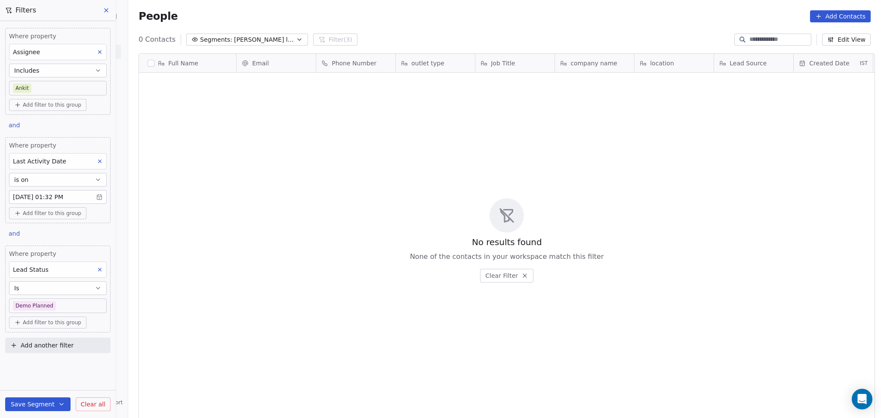
scroll to position [359, 748]
click at [33, 299] on body "On2Cook India Pvt. Ltd. Contacts People Marketing Workflows Campaigns Sales Pip…" at bounding box center [440, 209] width 881 height 418
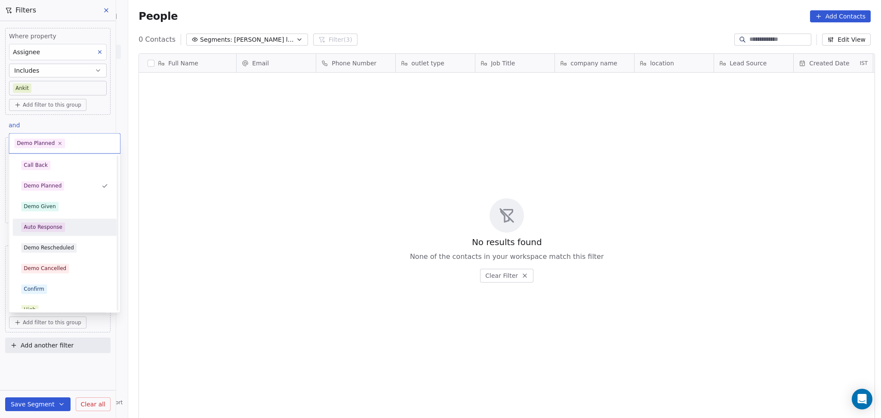
scroll to position [237, 0]
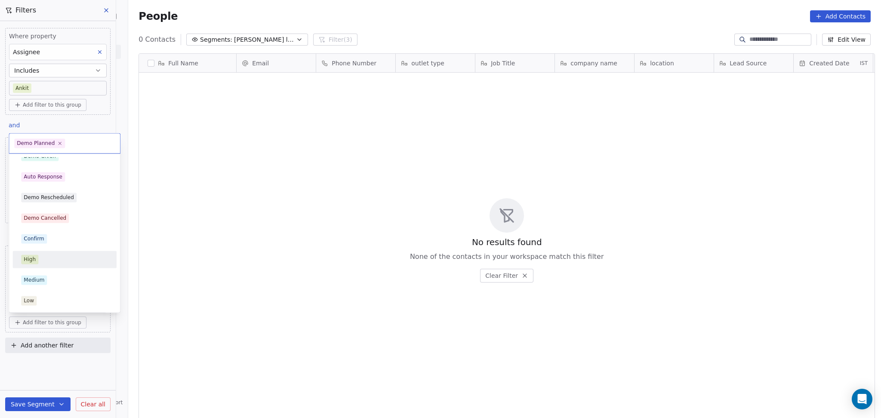
click at [175, 263] on html "On2Cook India Pvt. Ltd. Contacts People Marketing Workflows Campaigns Sales Pip…" at bounding box center [440, 209] width 881 height 418
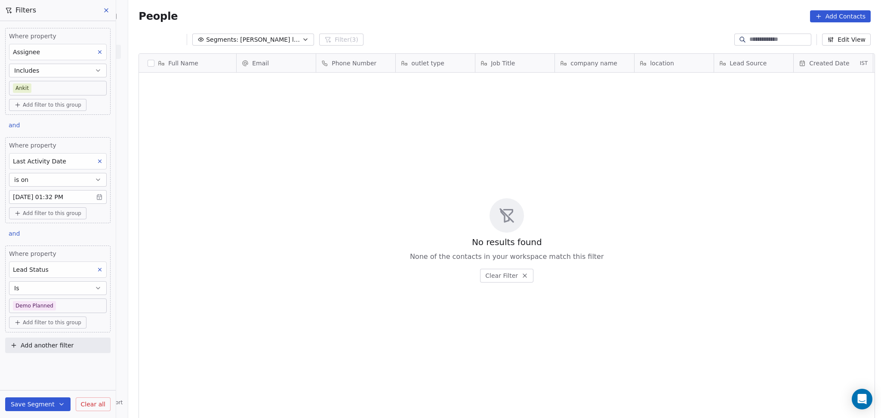
click at [98, 272] on icon at bounding box center [100, 270] width 6 height 6
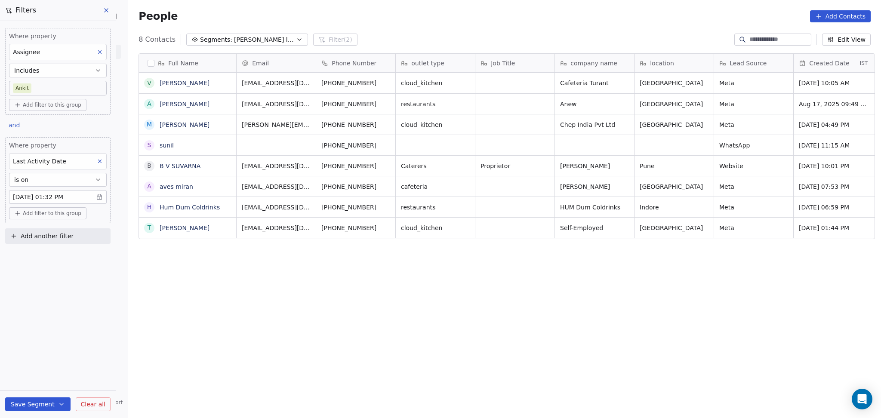
scroll to position [359, 748]
